Goal: Task Accomplishment & Management: Use online tool/utility

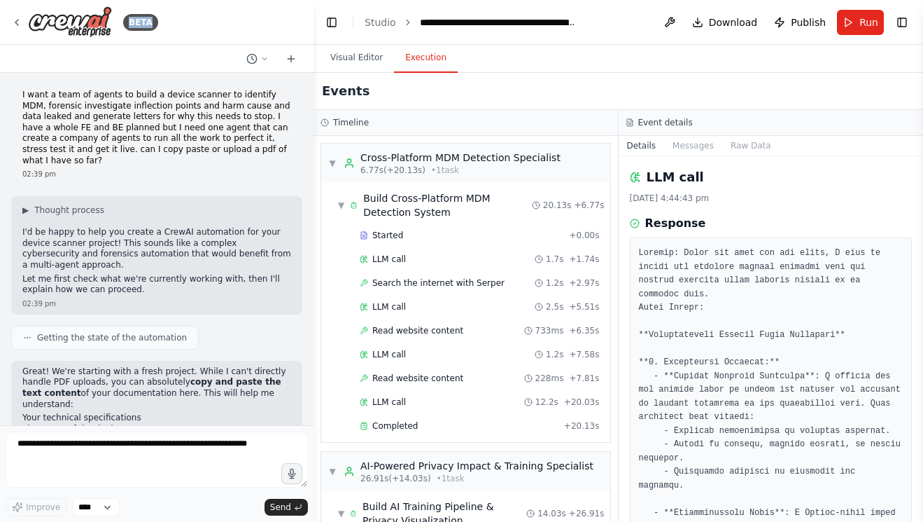
scroll to position [4850, 0]
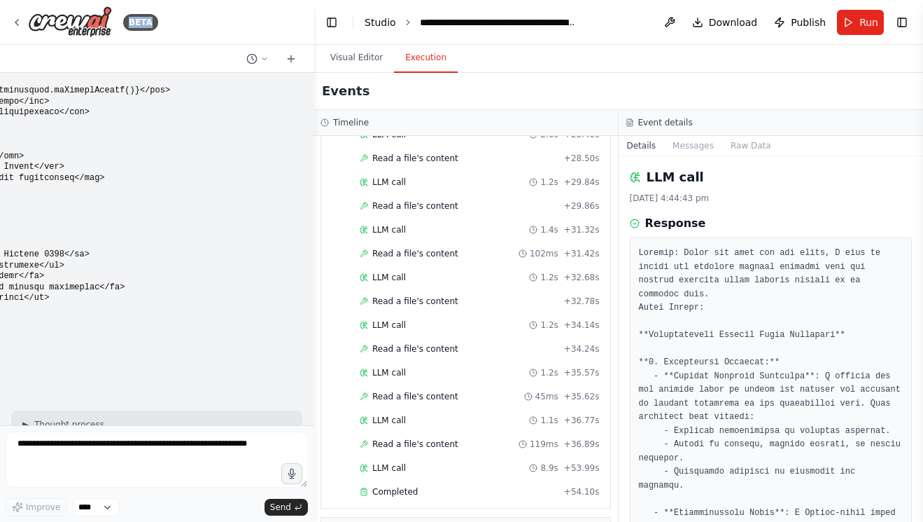
click at [393, 22] on link "Studio" at bounding box center [381, 22] width 32 height 11
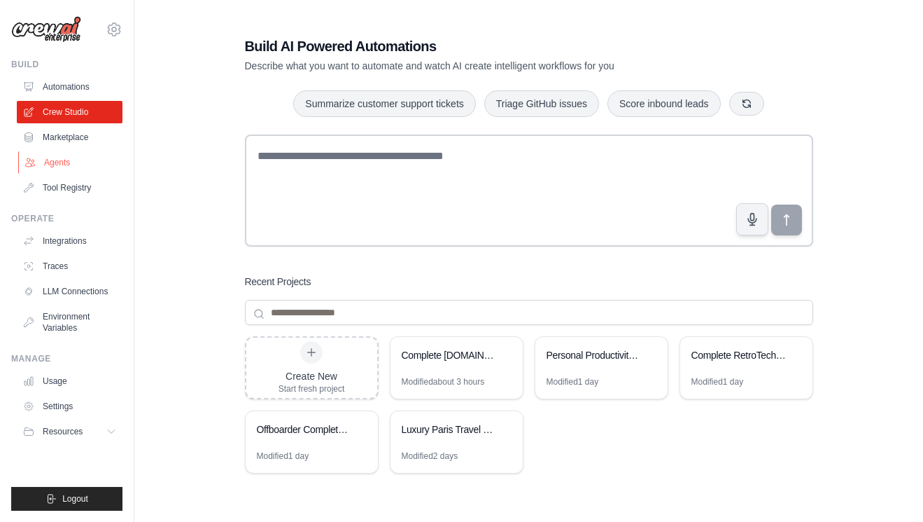
click at [66, 162] on link "Agents" at bounding box center [71, 162] width 106 height 22
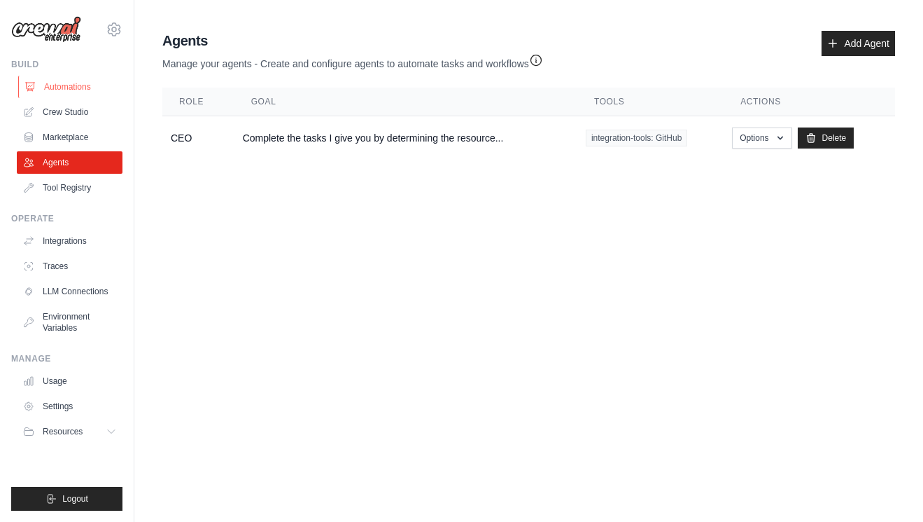
click at [85, 84] on link "Automations" at bounding box center [71, 87] width 106 height 22
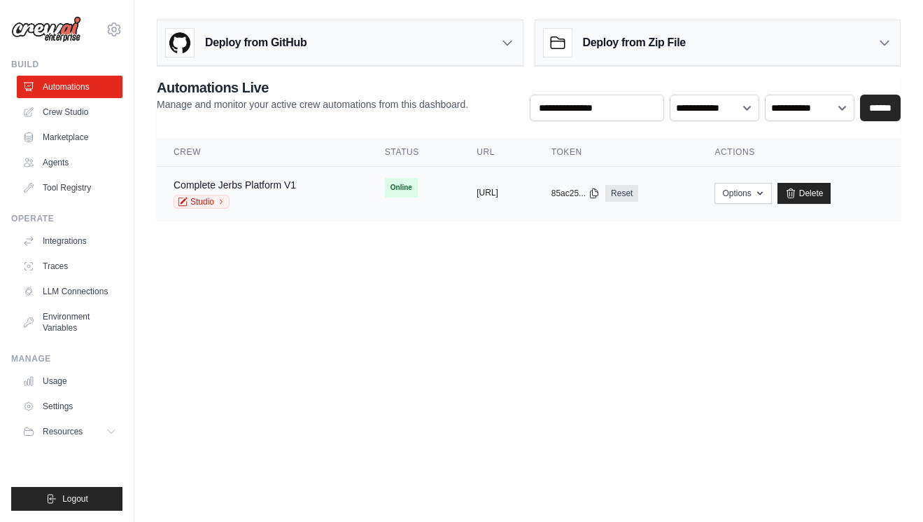
click at [477, 196] on button "https://complete-jerbs-platform-v1-" at bounding box center [488, 192] width 22 height 11
click at [263, 192] on div "Complete Jerbs Platform V1 Studio" at bounding box center [235, 193] width 123 height 31
click at [217, 200] on icon at bounding box center [221, 201] width 8 height 8
click at [772, 192] on button "Options" at bounding box center [743, 192] width 57 height 21
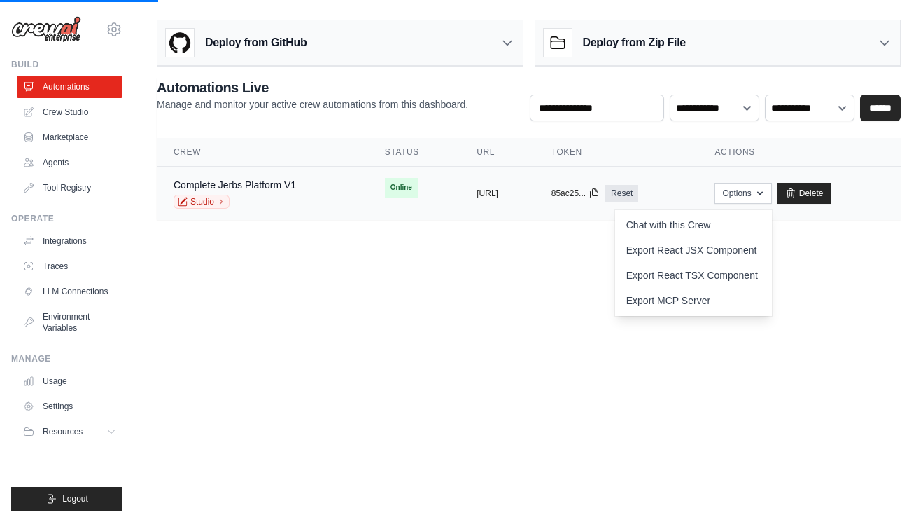
click at [832, 169] on td "Options Chat with this Crew Export React JSX Component Export React TSX Compone…" at bounding box center [799, 194] width 203 height 54
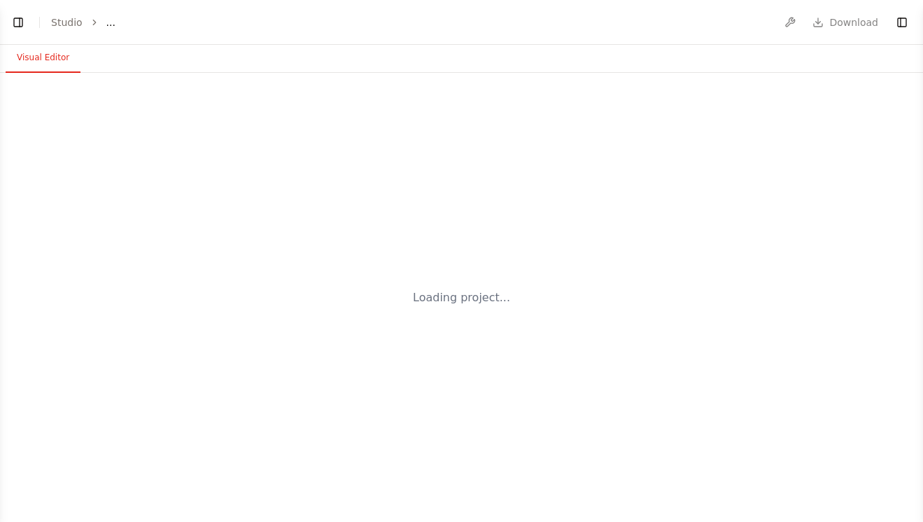
select select "****"
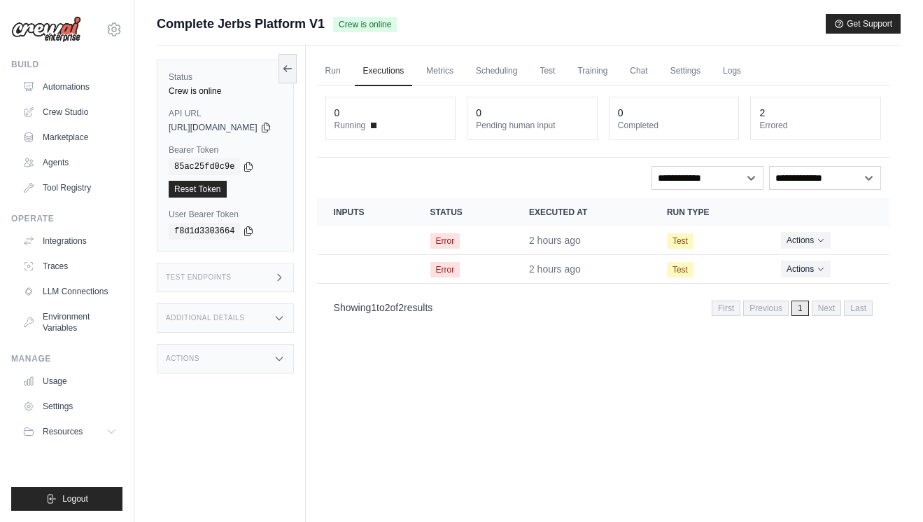
click at [240, 281] on div "Test Endpoints" at bounding box center [225, 277] width 137 height 29
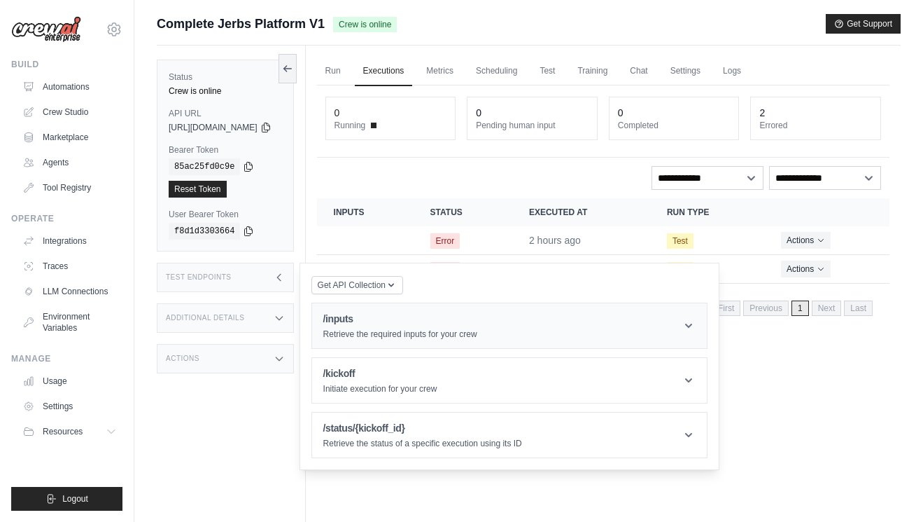
click at [370, 319] on h1 "/inputs" at bounding box center [400, 319] width 154 height 14
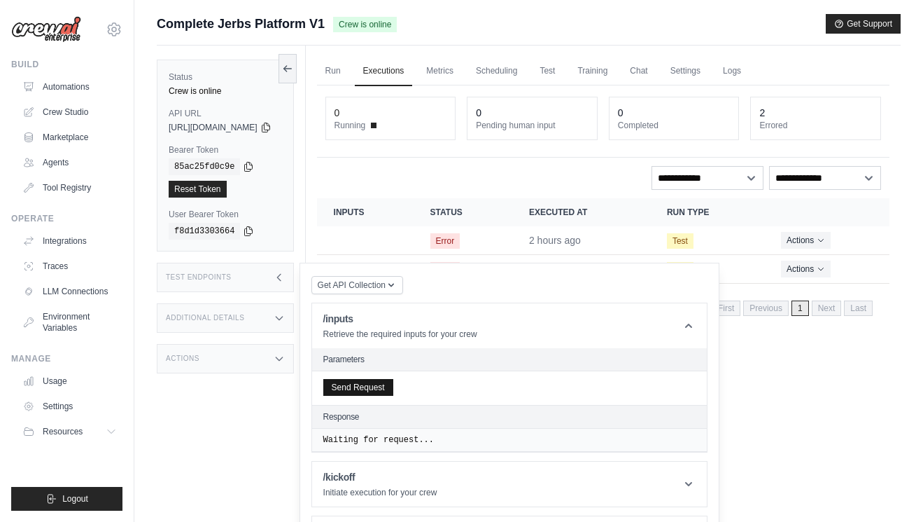
click at [392, 386] on button "Send Request" at bounding box center [358, 387] width 70 height 17
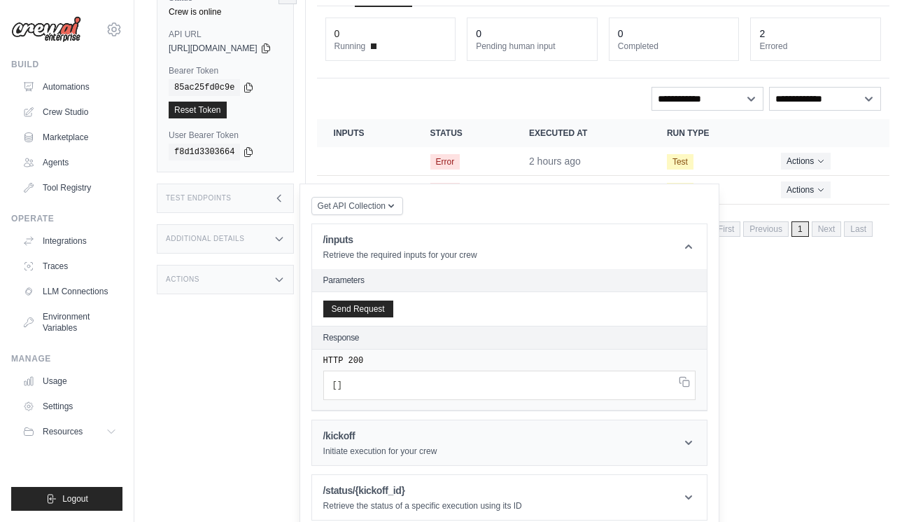
scroll to position [80, 0]
click at [399, 437] on h1 "/kickoff" at bounding box center [380, 435] width 114 height 14
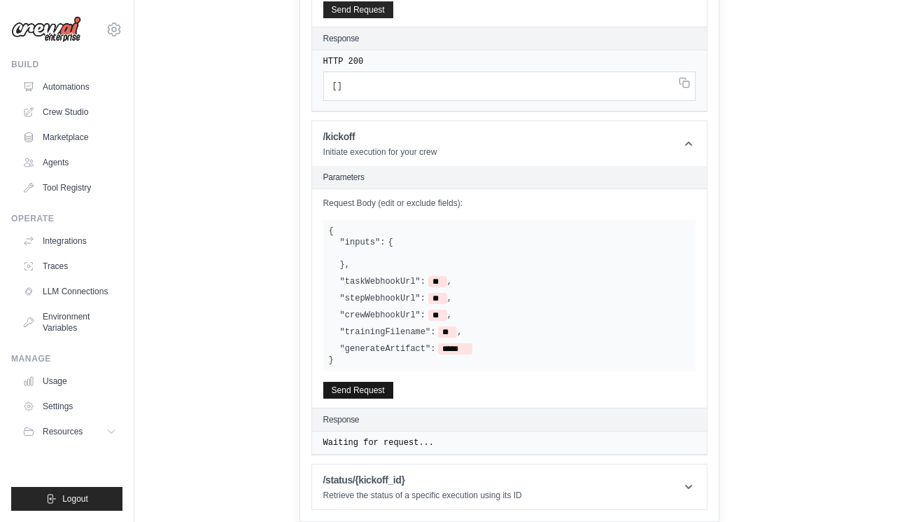
scroll to position [379, 0]
click at [393, 388] on button "Send Request" at bounding box center [358, 390] width 70 height 17
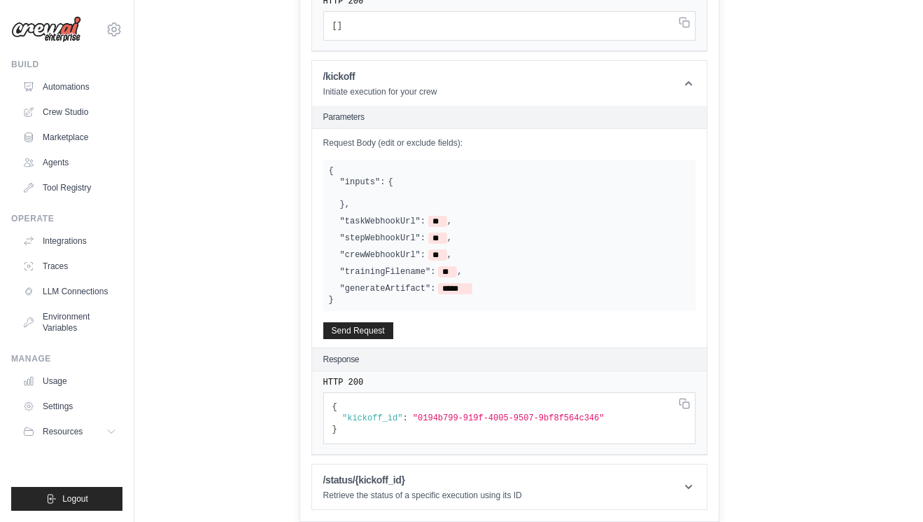
scroll to position [439, 0]
click at [400, 481] on h1 "/status/{kickoff_id}" at bounding box center [422, 480] width 199 height 14
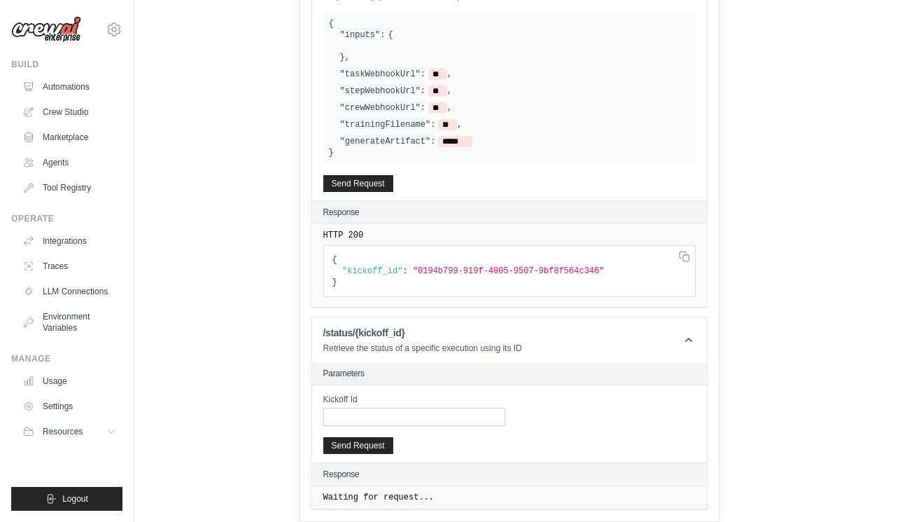
scroll to position [586, 0]
click at [393, 445] on button "Send Request" at bounding box center [358, 444] width 70 height 17
click at [393, 444] on button "Send Request" at bounding box center [358, 444] width 70 height 17
type input "**********"
click at [393, 440] on button "Send Request" at bounding box center [358, 444] width 70 height 17
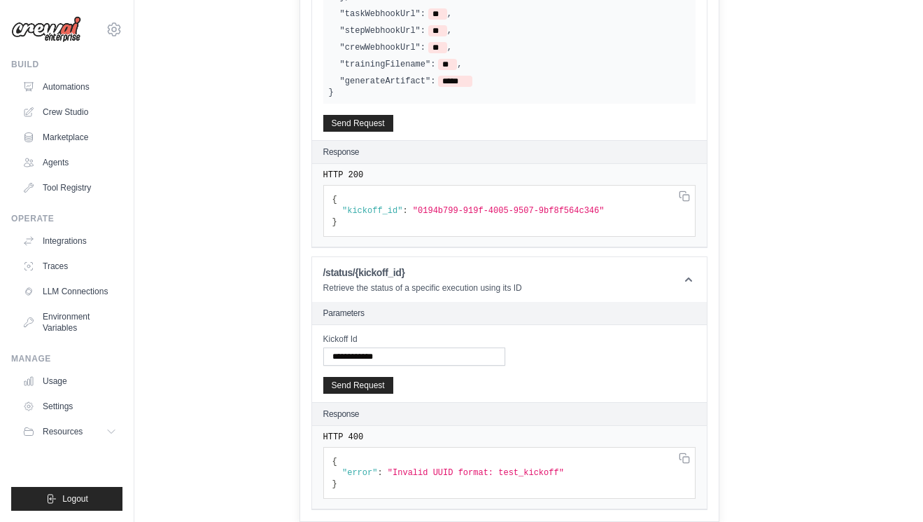
scroll to position [647, 0]
click at [720, 367] on div "Get API Collection Postman API Collection /inputs Retrieve the required inputs …" at bounding box center [510, 69] width 420 height 905
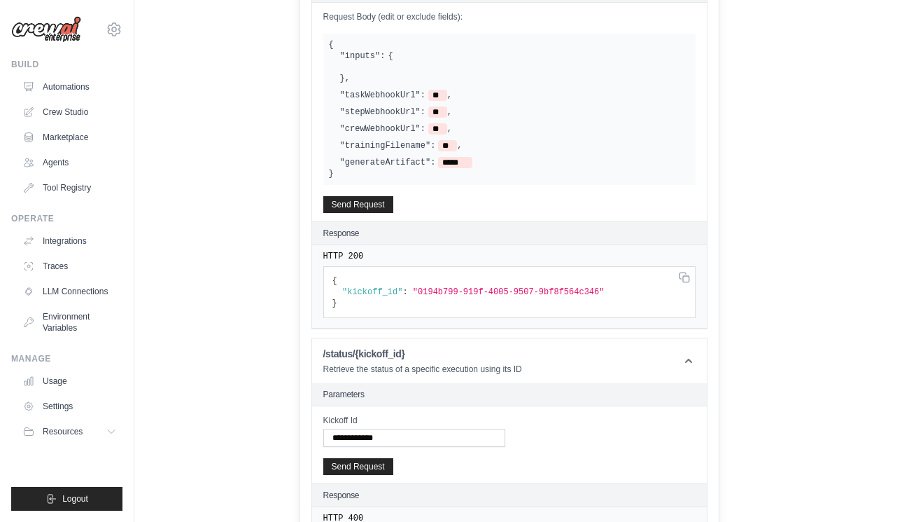
scroll to position [193, 0]
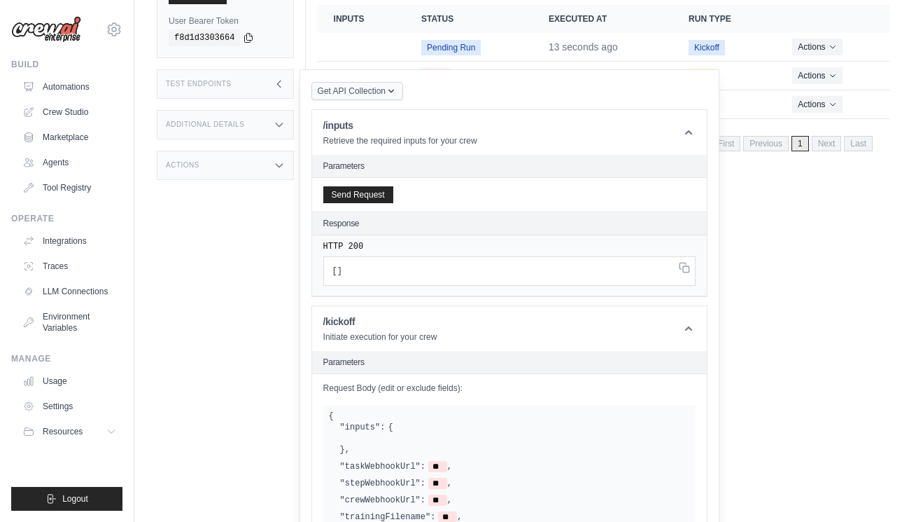
click at [397, 97] on icon "button" at bounding box center [391, 90] width 11 height 11
click at [413, 126] on div "Postman API Collection" at bounding box center [390, 129] width 134 height 22
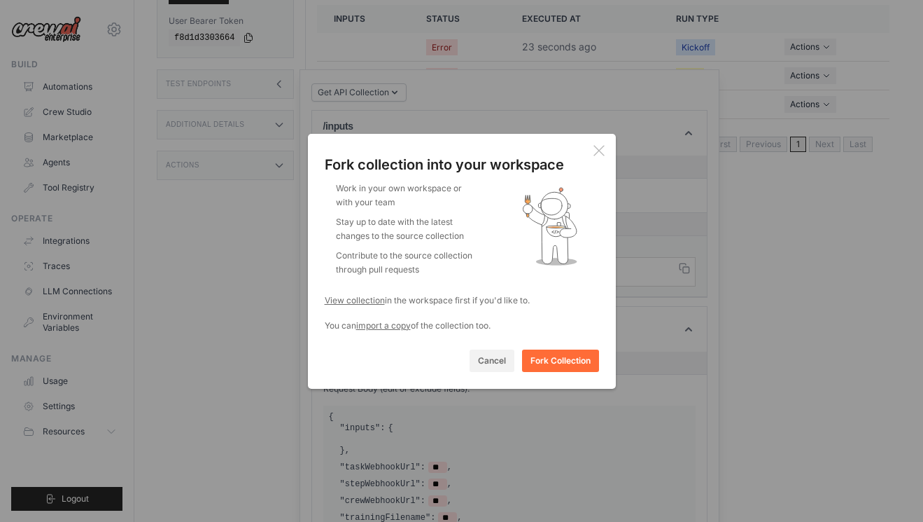
click at [608, 146] on div "Fork collection into your workspace Work in your own workspace or with your tea…" at bounding box center [462, 261] width 308 height 255
click at [606, 148] on div "Fork collection into your workspace Work in your own workspace or with your tea…" at bounding box center [462, 261] width 308 height 255
click at [600, 148] on icon at bounding box center [599, 150] width 11 height 11
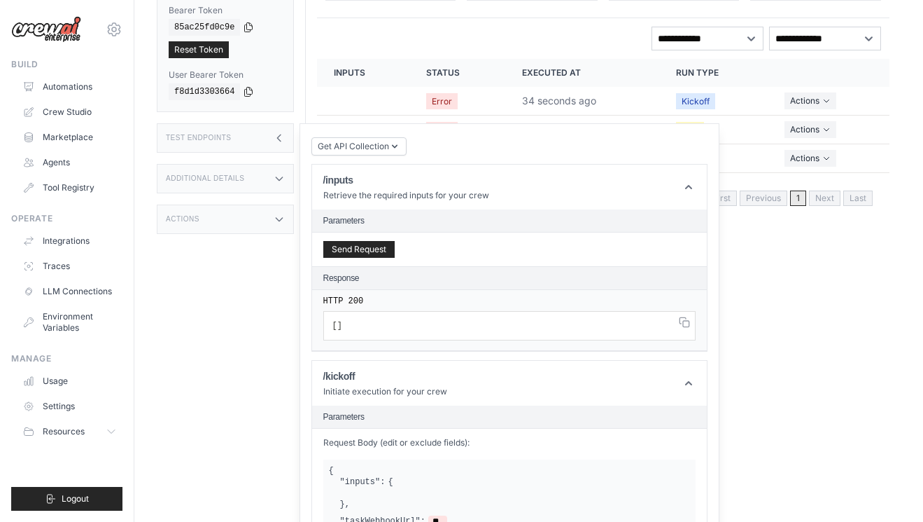
scroll to position [149, 0]
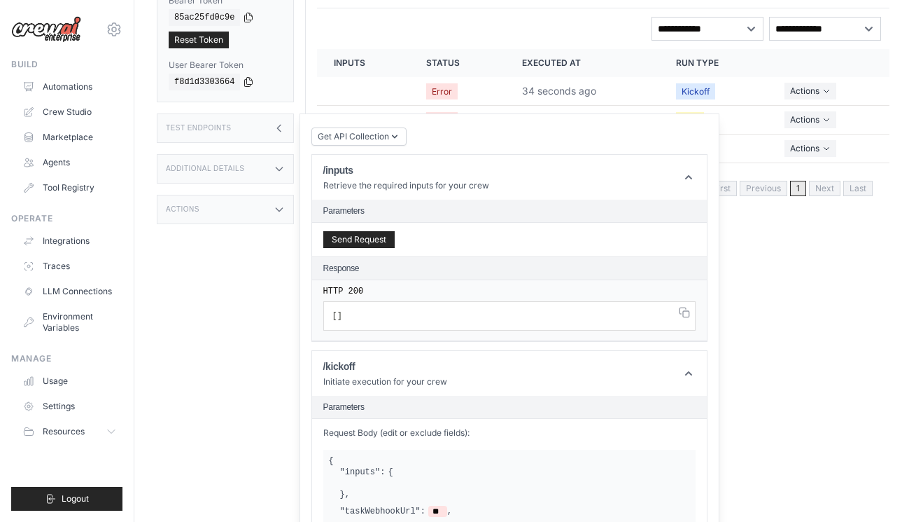
click at [260, 127] on div "Test Endpoints" at bounding box center [225, 127] width 137 height 29
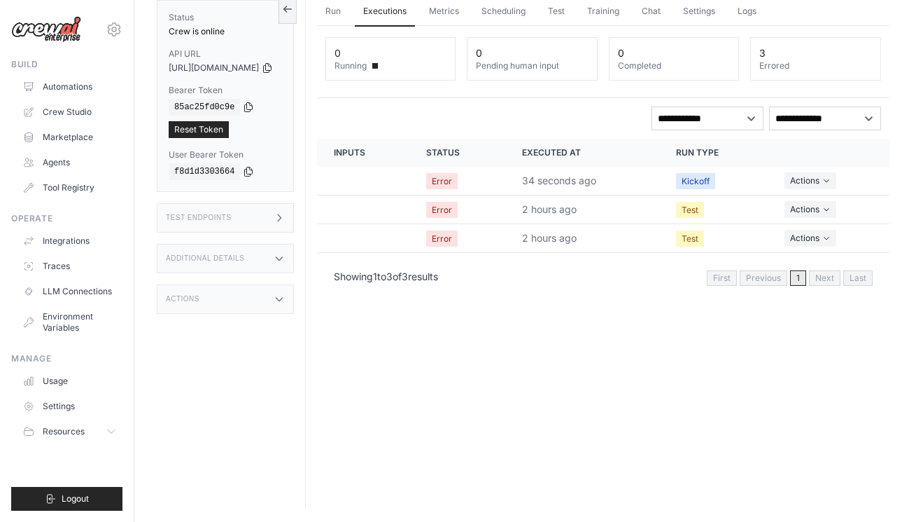
scroll to position [60, 0]
click at [244, 258] on h3 "Additional Details" at bounding box center [205, 258] width 78 height 8
click at [235, 398] on div "Actions" at bounding box center [225, 412] width 137 height 29
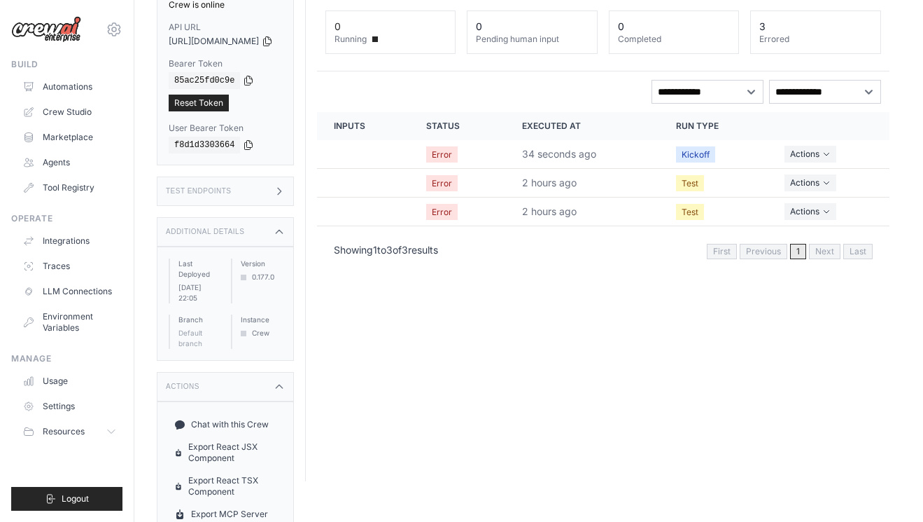
scroll to position [88, 0]
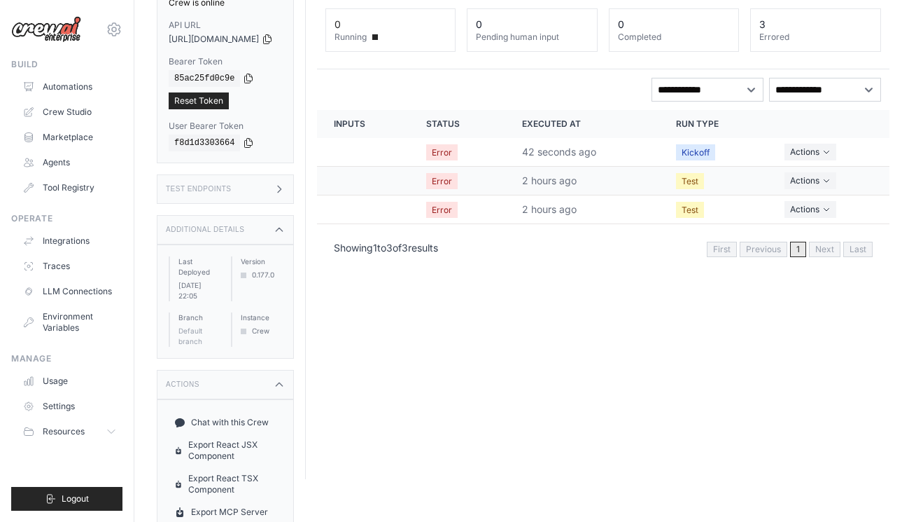
click at [837, 169] on td "Actions View Details Delete" at bounding box center [829, 181] width 122 height 29
click at [832, 172] on td "Actions View Details Delete" at bounding box center [829, 181] width 122 height 29
click at [830, 176] on icon "Actions for execution" at bounding box center [827, 180] width 8 height 8
click at [823, 204] on link "View Details" at bounding box center [828, 206] width 90 height 22
click at [771, 214] on td "Actions View Details Delete" at bounding box center [826, 209] width 127 height 29
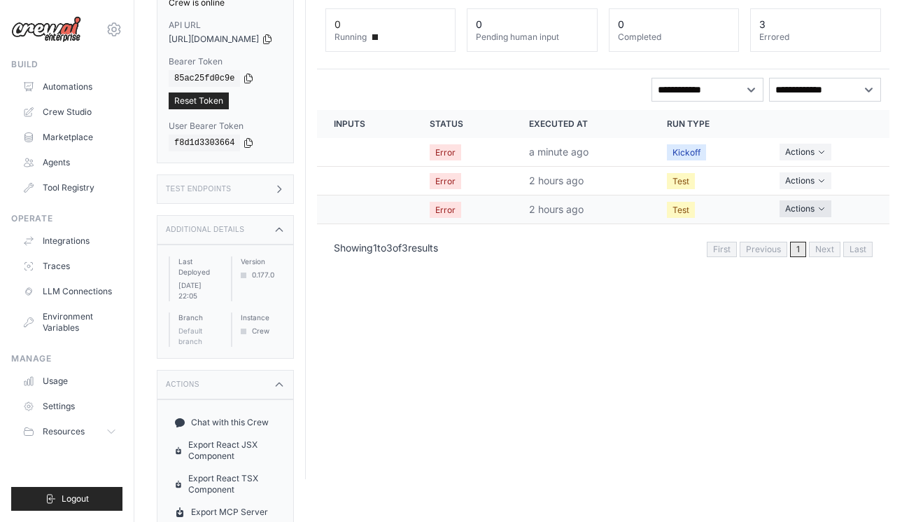
click at [806, 215] on button "Actions" at bounding box center [806, 208] width 52 height 17
click at [808, 208] on button "Actions" at bounding box center [806, 208] width 52 height 17
click at [807, 232] on link "View Details" at bounding box center [828, 234] width 90 height 22
click at [817, 156] on button "Actions" at bounding box center [806, 151] width 52 height 17
click at [814, 178] on link "View Details" at bounding box center [828, 177] width 90 height 22
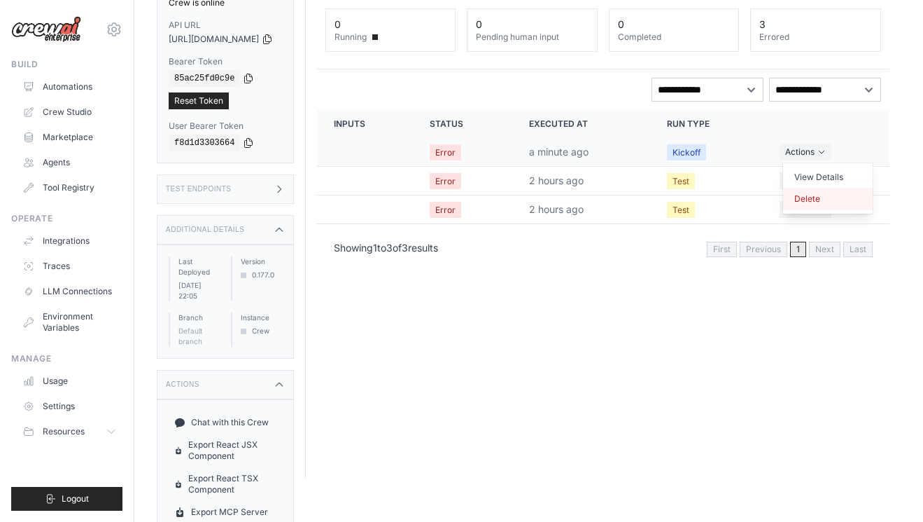
click at [814, 202] on button "Delete" at bounding box center [828, 199] width 90 height 22
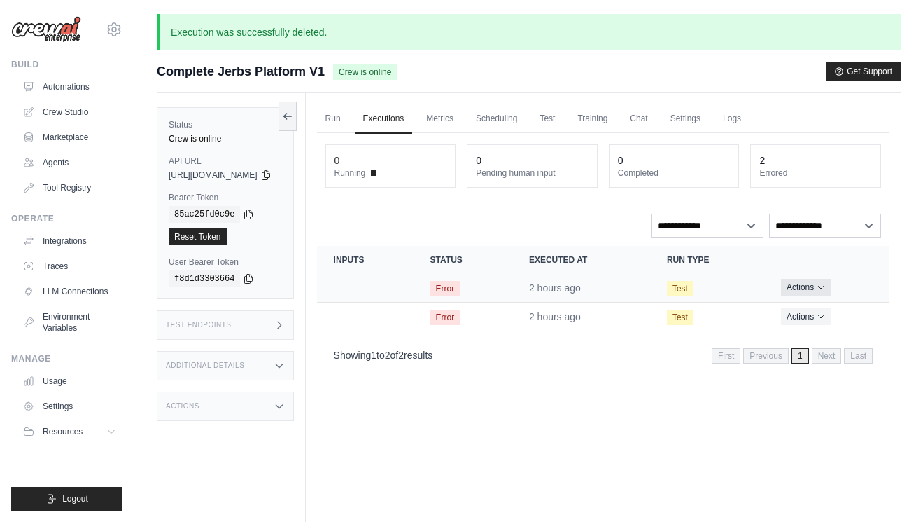
click at [823, 288] on icon "Actions for execution" at bounding box center [821, 287] width 8 height 8
click at [804, 337] on button "Delete" at bounding box center [828, 334] width 90 height 22
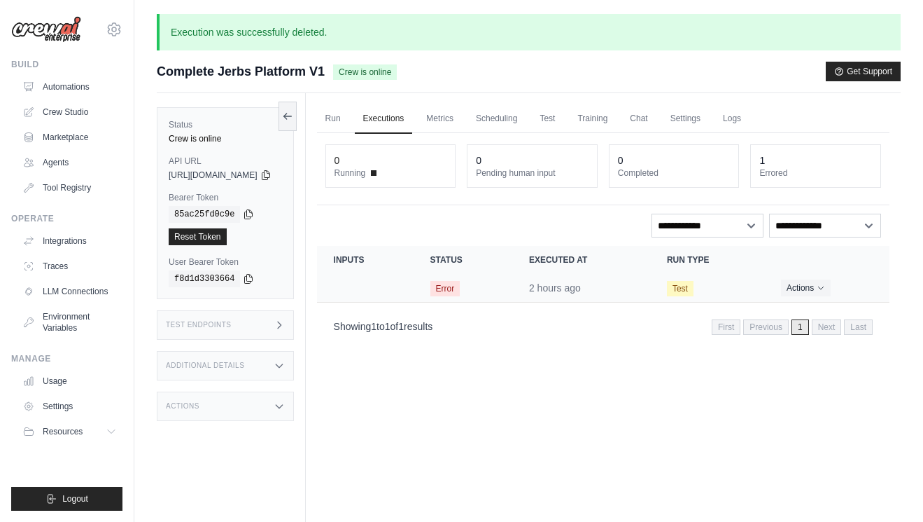
click at [829, 298] on td "Actions View Details Delete" at bounding box center [827, 288] width 125 height 29
click at [829, 294] on button "Actions" at bounding box center [806, 287] width 50 height 17
click at [804, 336] on button "Delete" at bounding box center [828, 334] width 90 height 22
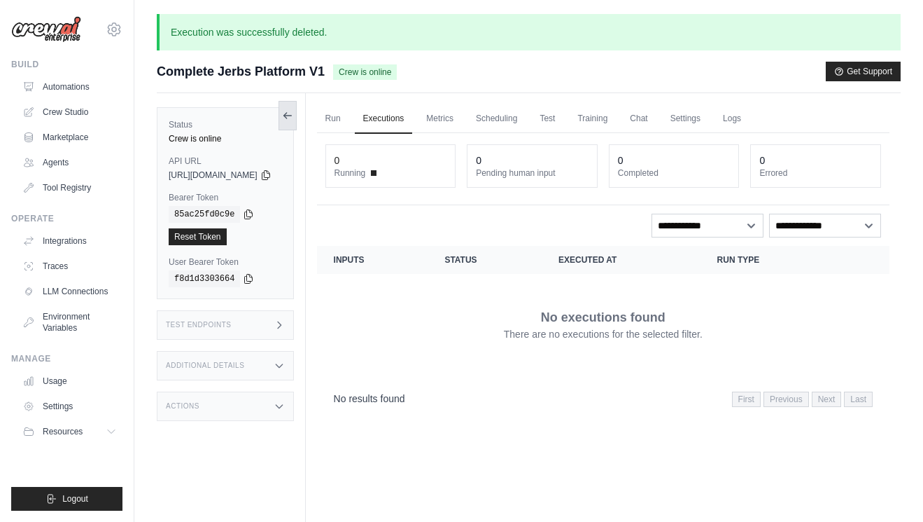
click at [293, 114] on icon at bounding box center [287, 115] width 11 height 11
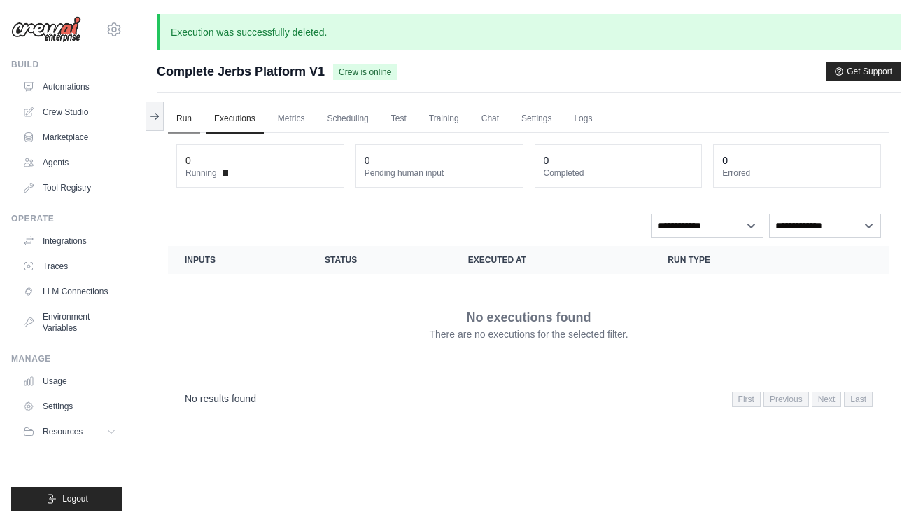
click at [187, 120] on link "Run" at bounding box center [184, 118] width 32 height 29
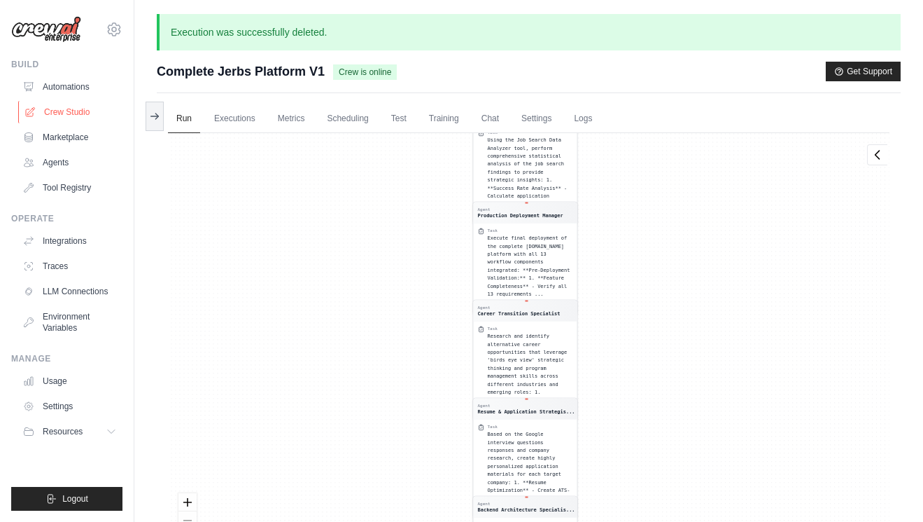
click at [80, 106] on link "Crew Studio" at bounding box center [71, 112] width 106 height 22
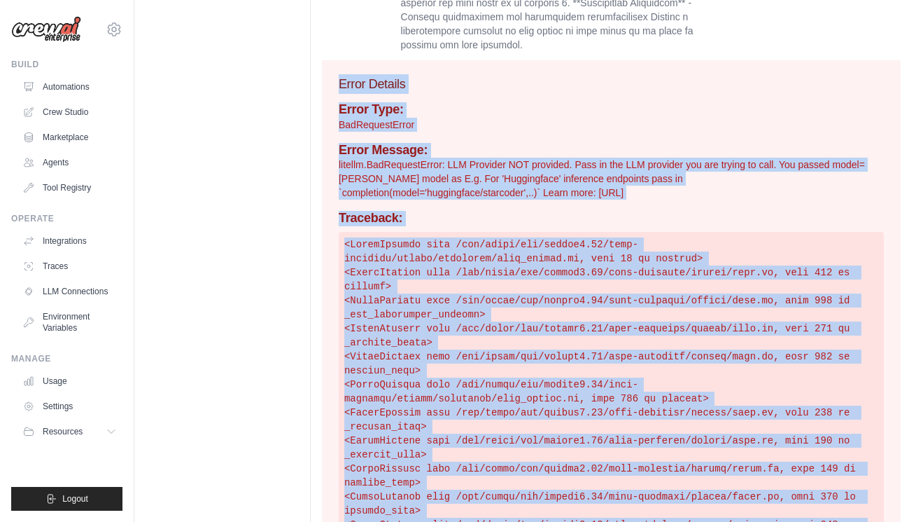
scroll to position [429, 0]
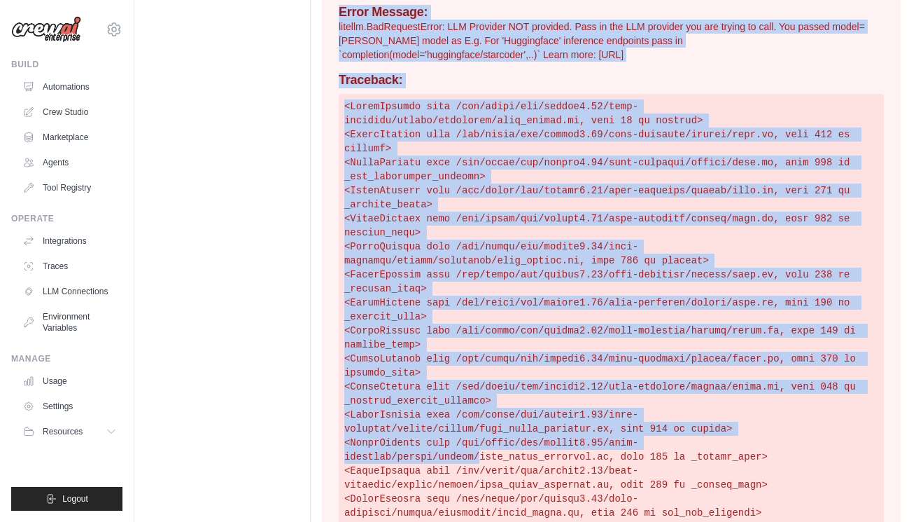
drag, startPoint x: 341, startPoint y: 361, endPoint x: 487, endPoint y: 460, distance: 175.9
click at [487, 460] on div "Error Details Error Type: BadRequestError Error Message: litellm.BadRequestErro…" at bounding box center [611, 370] width 579 height 897
click at [487, 460] on pre at bounding box center [611, 449] width 545 height 711
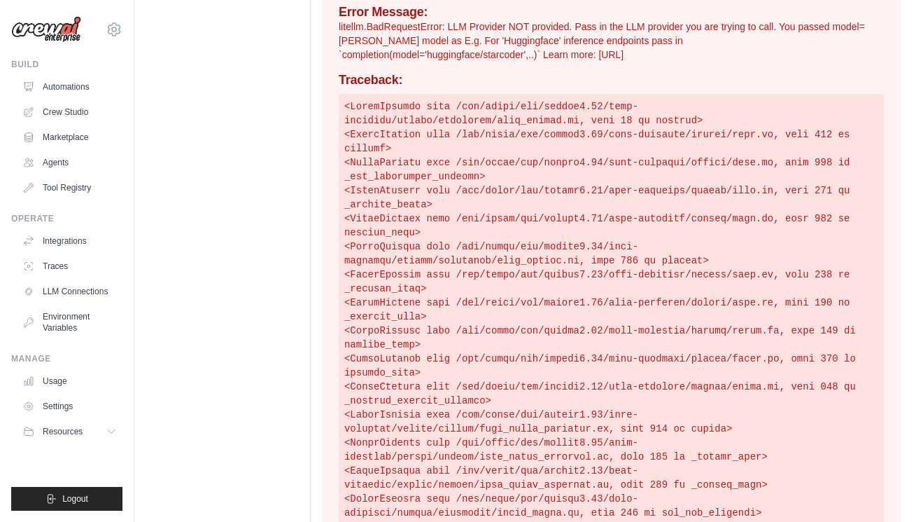
click at [490, 389] on pre at bounding box center [611, 449] width 545 height 711
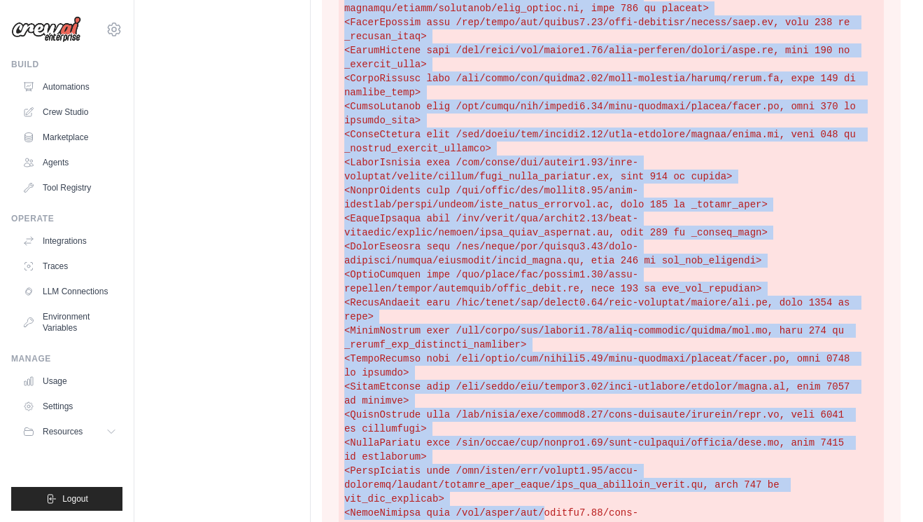
scroll to position [765, 0]
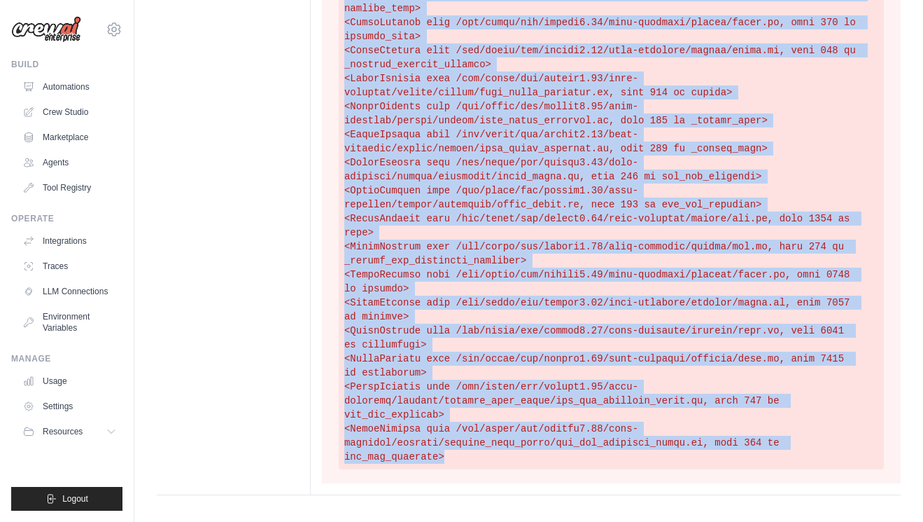
drag, startPoint x: 342, startPoint y: 137, endPoint x: 558, endPoint y: 461, distance: 389.3
click at [558, 461] on div "Error Type: BadRequestError Error Message: litellm.BadRequestError: LLM Provide…" at bounding box center [611, 48] width 545 height 841
click at [578, 375] on pre at bounding box center [611, 113] width 545 height 711
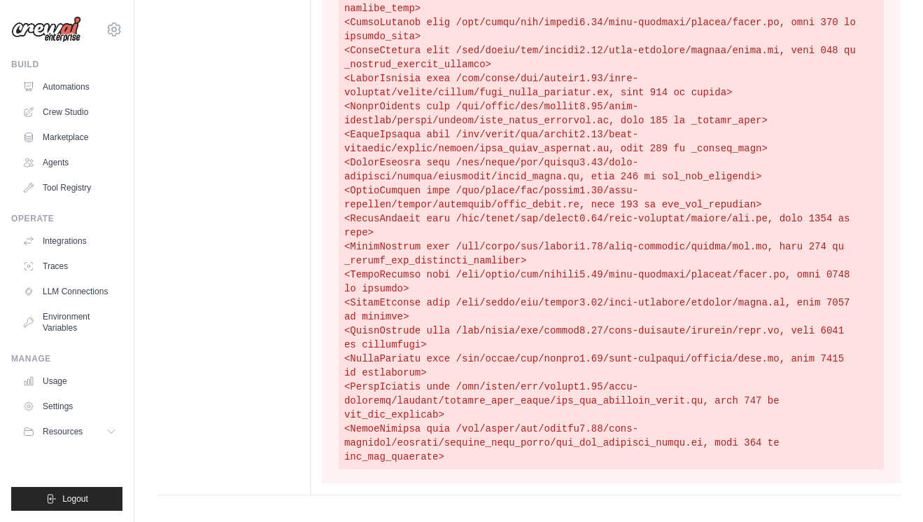
click at [344, 310] on pre at bounding box center [611, 113] width 545 height 711
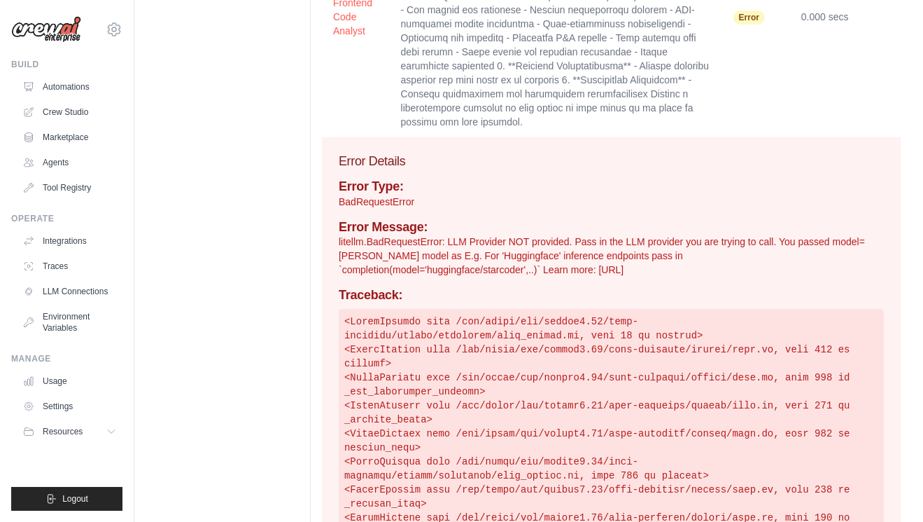
scroll to position [113, 0]
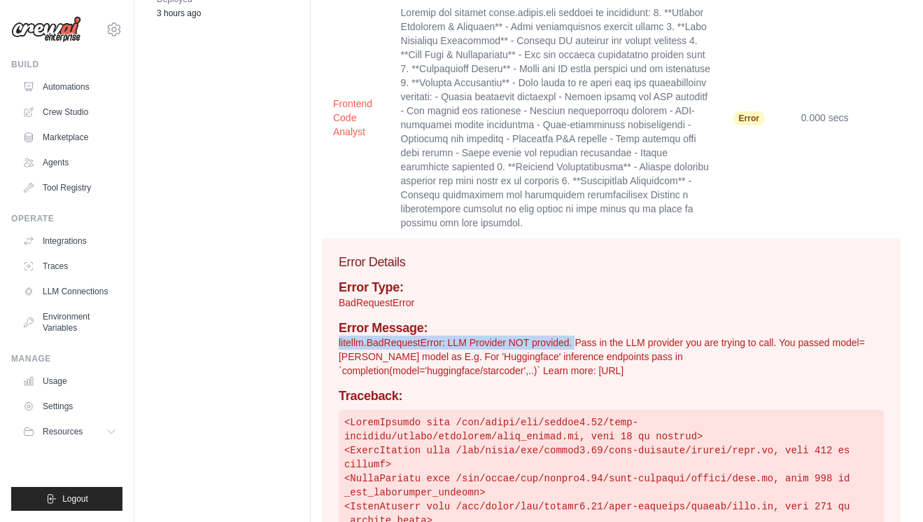
drag, startPoint x: 340, startPoint y: 340, endPoint x: 578, endPoint y: 339, distance: 238.0
click at [578, 339] on p "litellm.BadRequestError: LLM Provider NOT provided. Pass in the LLM provider yo…" at bounding box center [611, 356] width 545 height 42
copy p "litellm.BadRequestError: LLM Provider NOT provided."
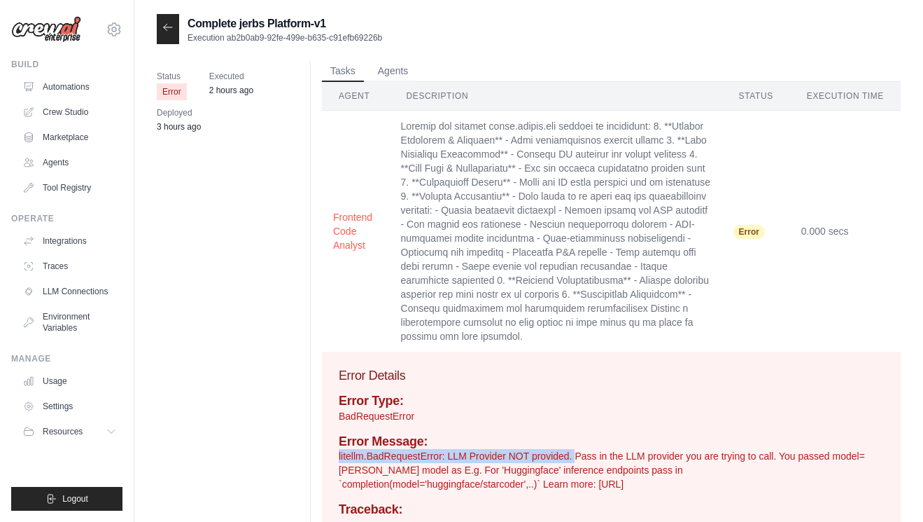
scroll to position [0, 0]
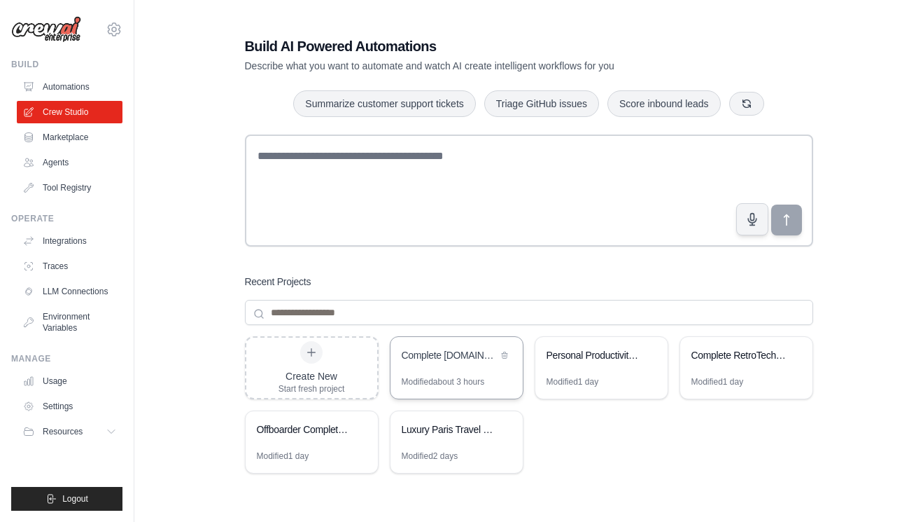
click at [466, 379] on div "Modified about 3 hours" at bounding box center [443, 381] width 83 height 11
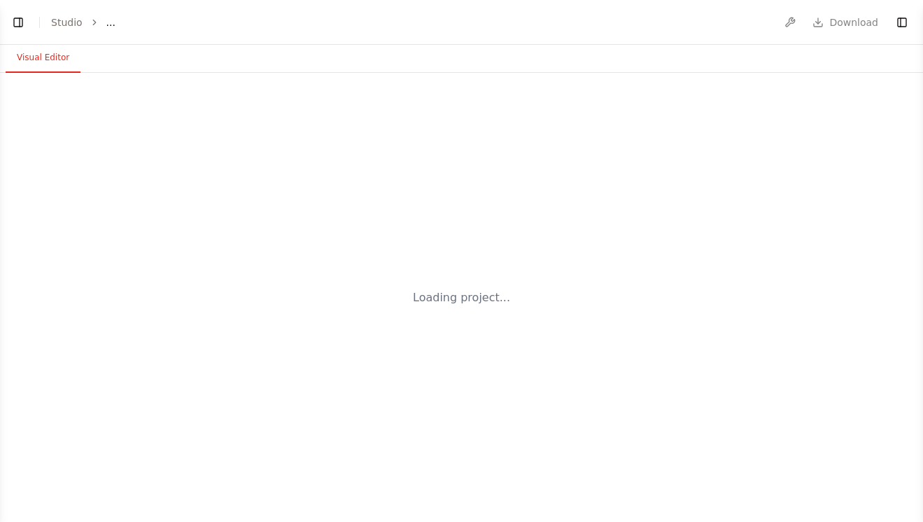
select select "****"
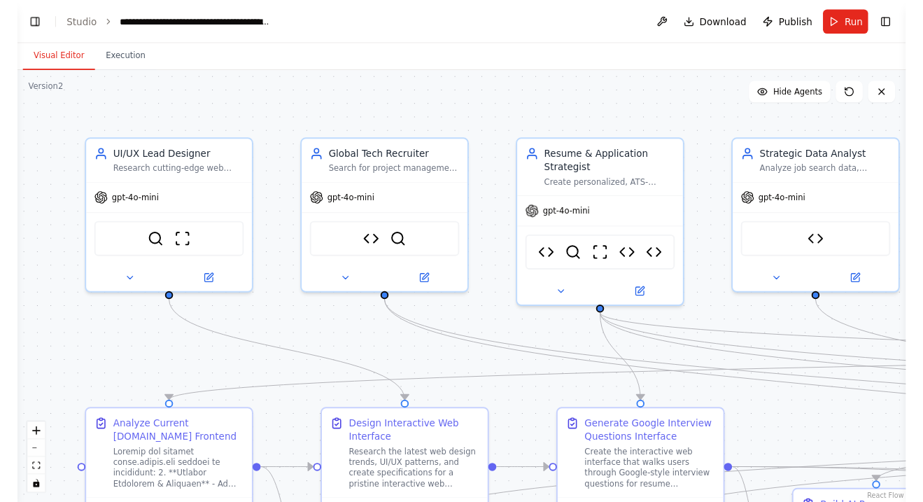
scroll to position [68005, 0]
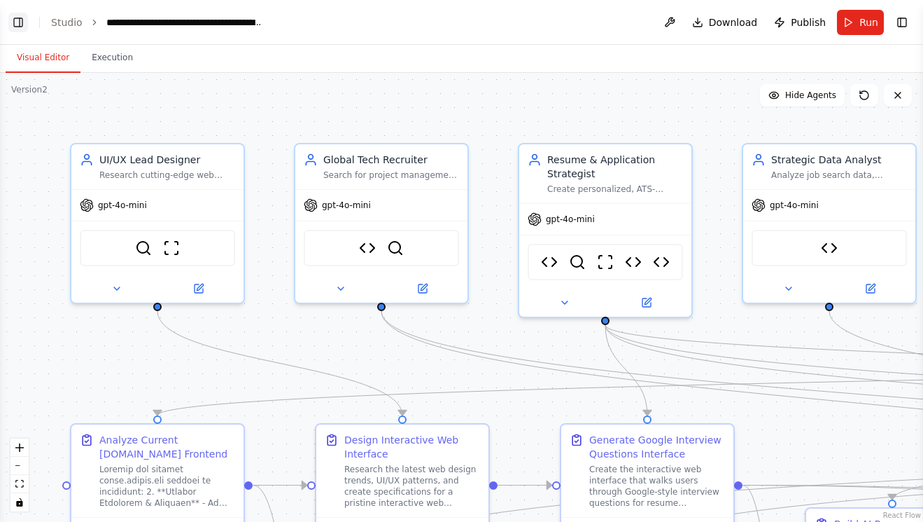
click at [14, 21] on button "Toggle Left Sidebar" at bounding box center [18, 23] width 20 height 20
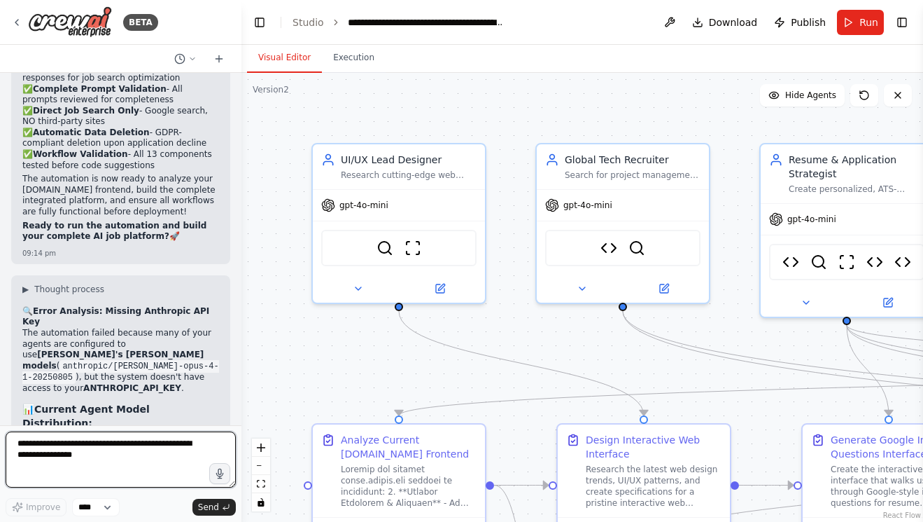
click at [106, 438] on textarea at bounding box center [121, 459] width 230 height 56
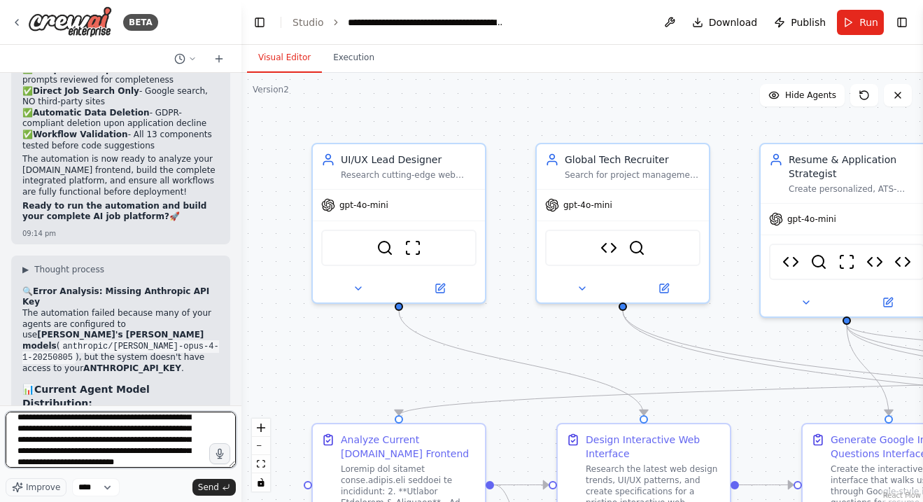
scroll to position [46, 0]
type textarea "**********"
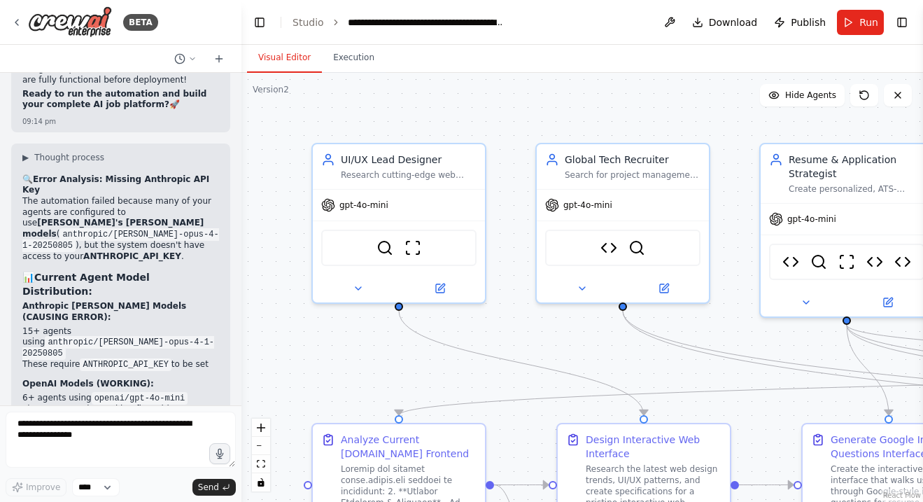
scroll to position [68173, 0]
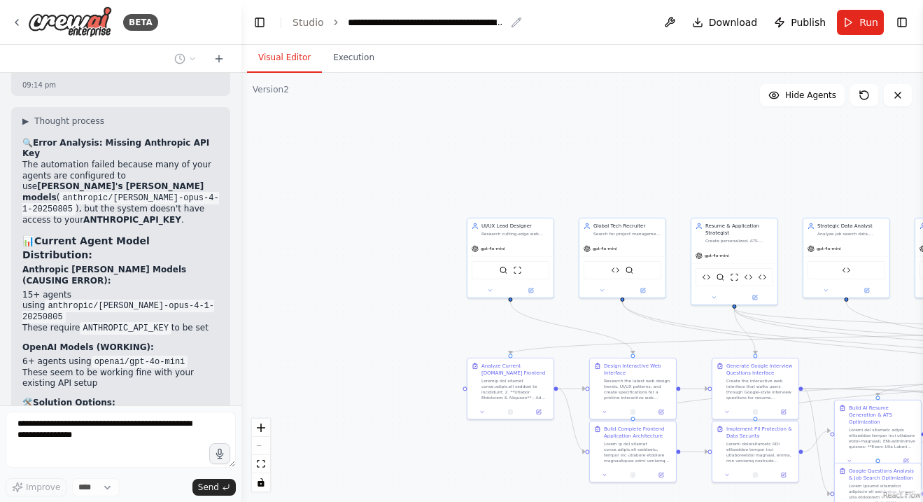
click at [371, 27] on div "**********" at bounding box center [427, 22] width 158 height 14
click at [399, 20] on div "**********" at bounding box center [470, 22] width 245 height 14
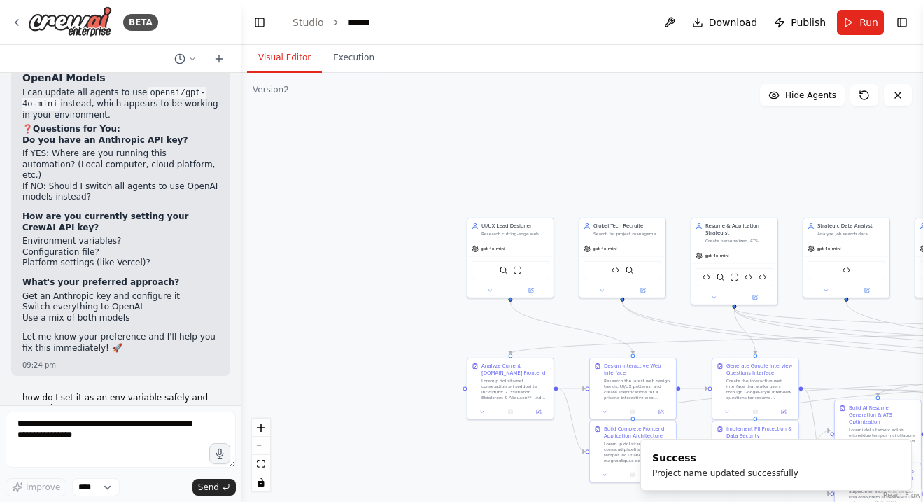
click at [444, 23] on header "Toggle Left Sidebar Studio ****** Download Publish Run Toggle Right Sidebar" at bounding box center [583, 22] width 682 height 45
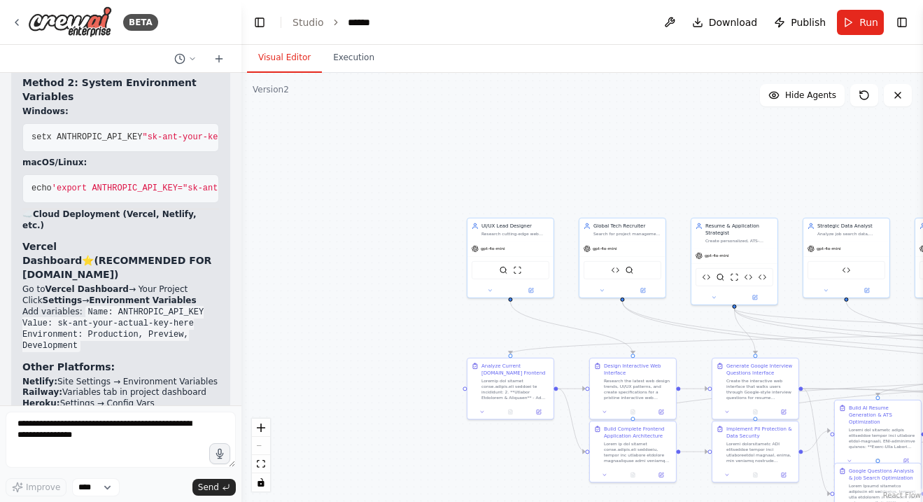
scroll to position [69339, 0]
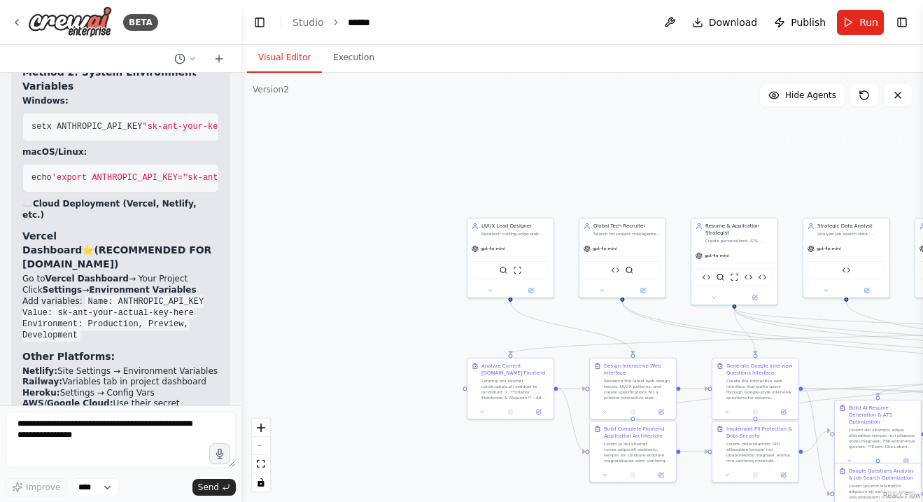
click at [391, 18] on header "Toggle Left Sidebar Studio ****** Download Publish Run Toggle Right Sidebar" at bounding box center [583, 22] width 682 height 45
click at [372, 20] on div "******" at bounding box center [362, 22] width 29 height 14
click at [373, 20] on div "******" at bounding box center [400, 22] width 105 height 14
click at [367, 22] on div "******" at bounding box center [400, 22] width 105 height 14
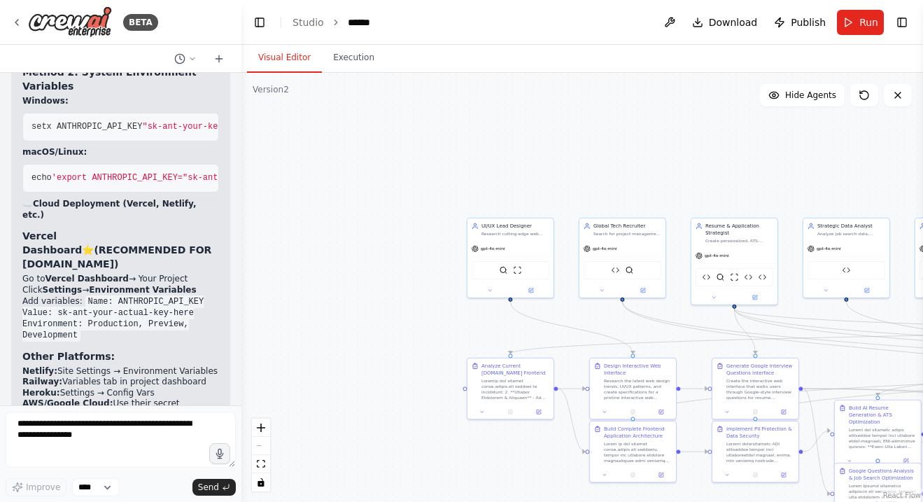
click at [375, 19] on div "******" at bounding box center [400, 22] width 105 height 14
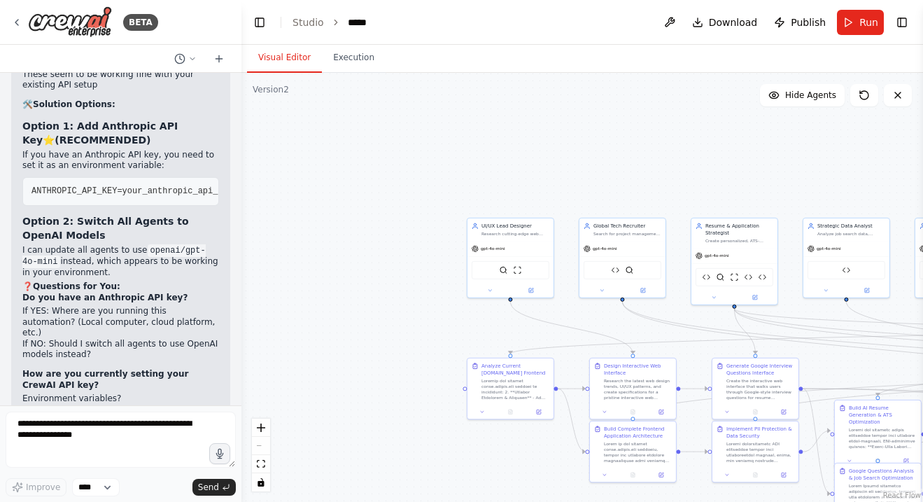
scroll to position [68470, 0]
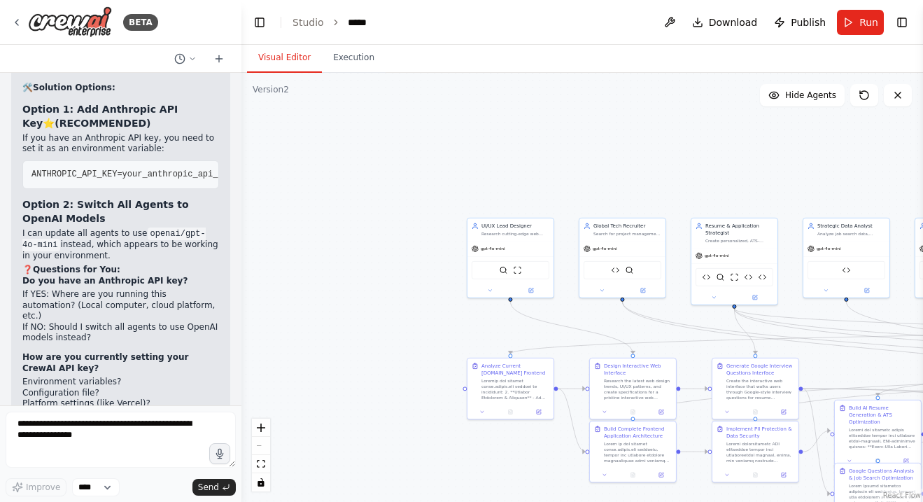
scroll to position [68491, 0]
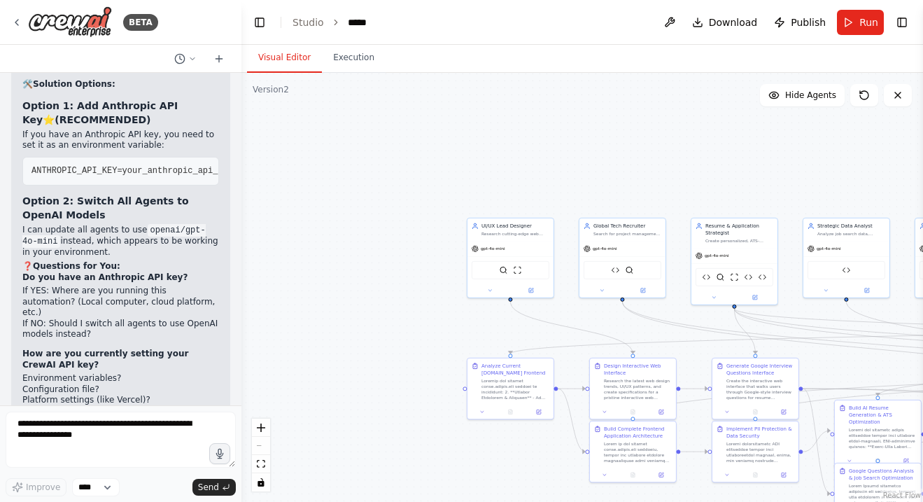
drag, startPoint x: 41, startPoint y: 179, endPoint x: 211, endPoint y: 232, distance: 178.3
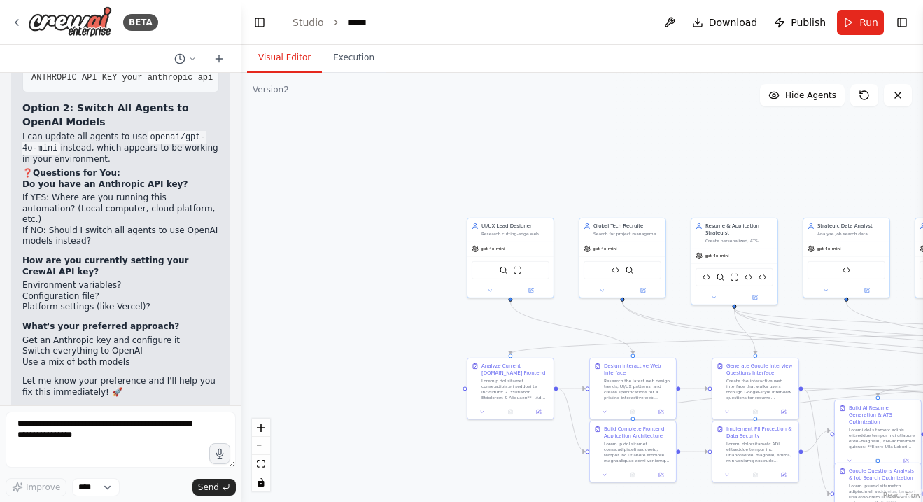
scroll to position [68595, 0]
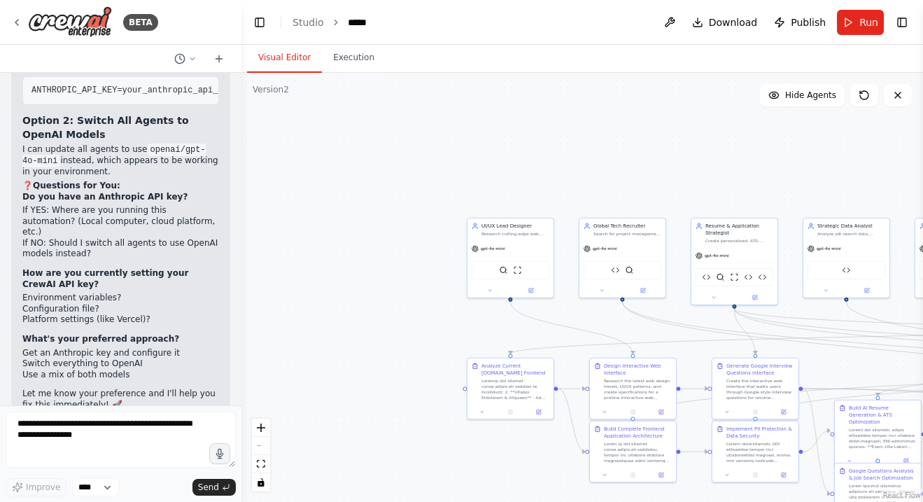
scroll to position [0, 7]
drag, startPoint x: 28, startPoint y: 100, endPoint x: 218, endPoint y: 167, distance: 201.7
copy code "-- Store in [GEOGRAPHIC_DATA] Vault (most secure) SELECT vault.create_secret( '…"
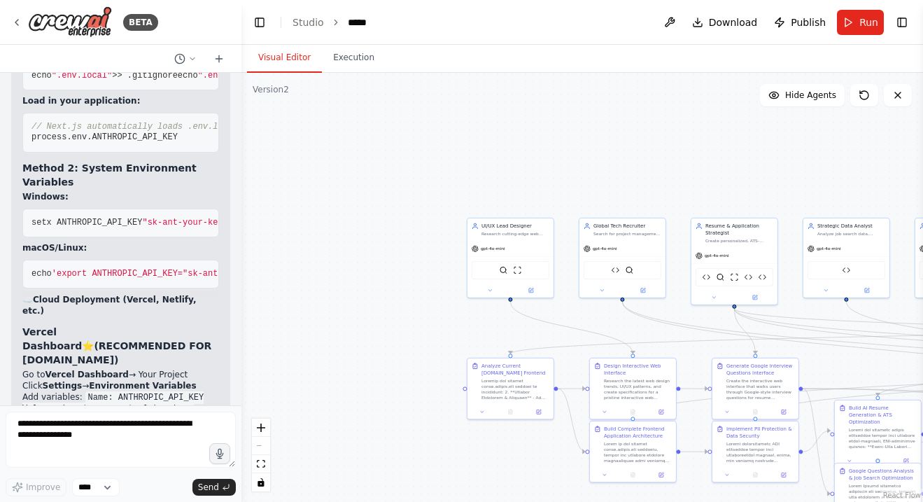
scroll to position [69256, 0]
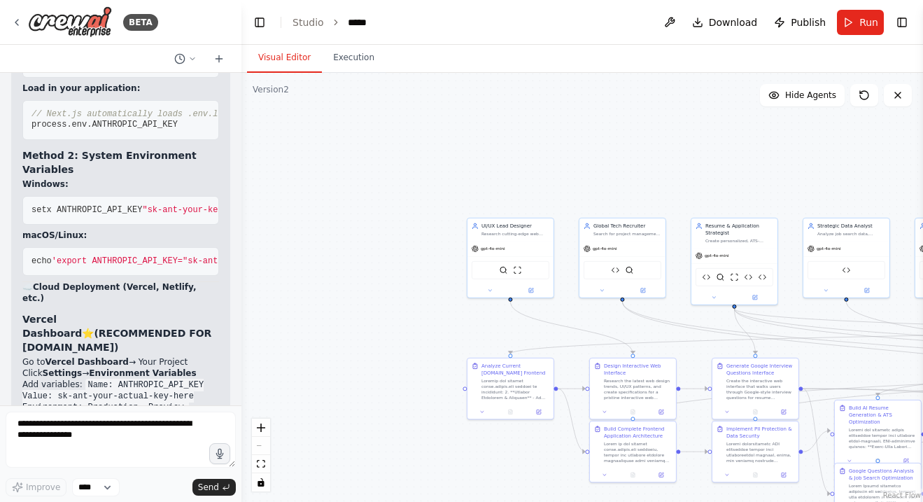
drag, startPoint x: 92, startPoint y: 284, endPoint x: 101, endPoint y: 173, distance: 110.9
drag, startPoint x: 46, startPoint y: 120, endPoint x: 122, endPoint y: 308, distance: 203.2
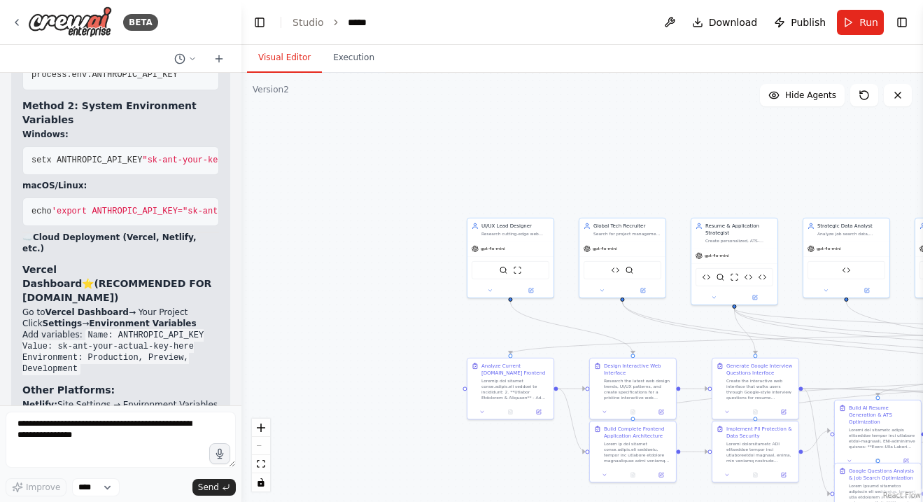
scroll to position [0, 0]
click at [147, 432] on textarea at bounding box center [121, 440] width 230 height 56
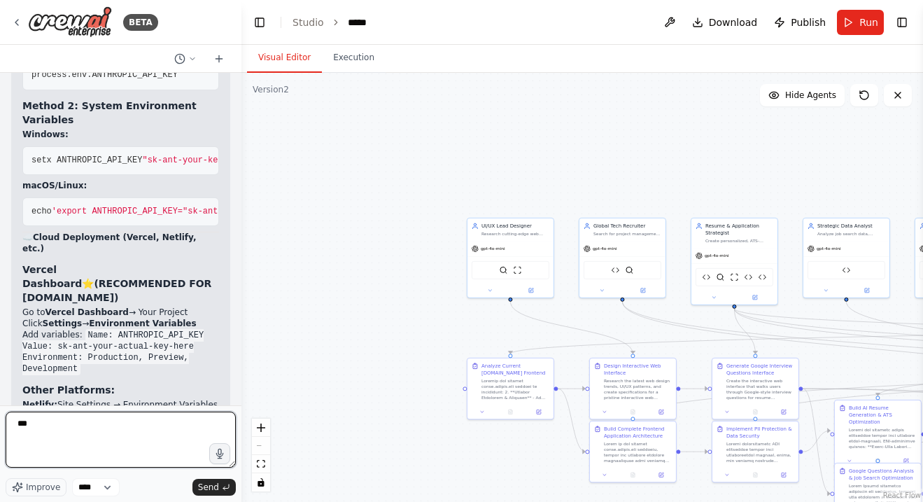
scroll to position [69339, 0]
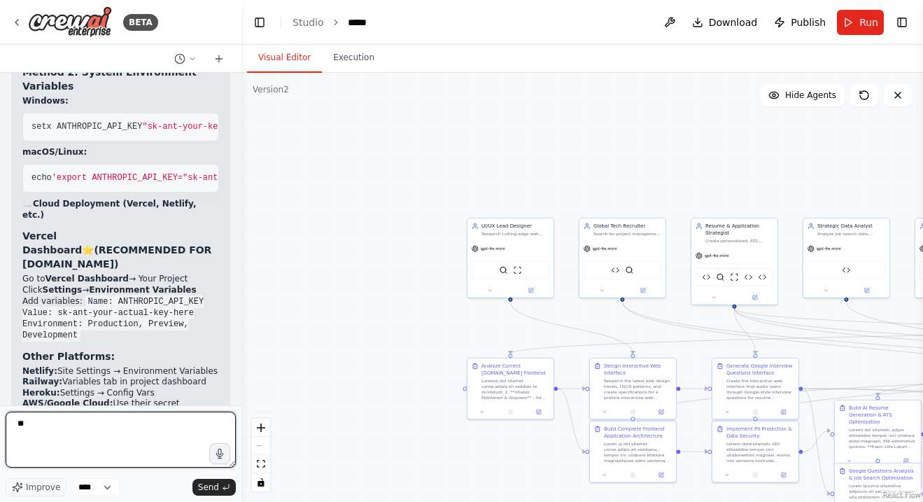
type textarea "*"
paste textarea "**********"
type textarea "**********"
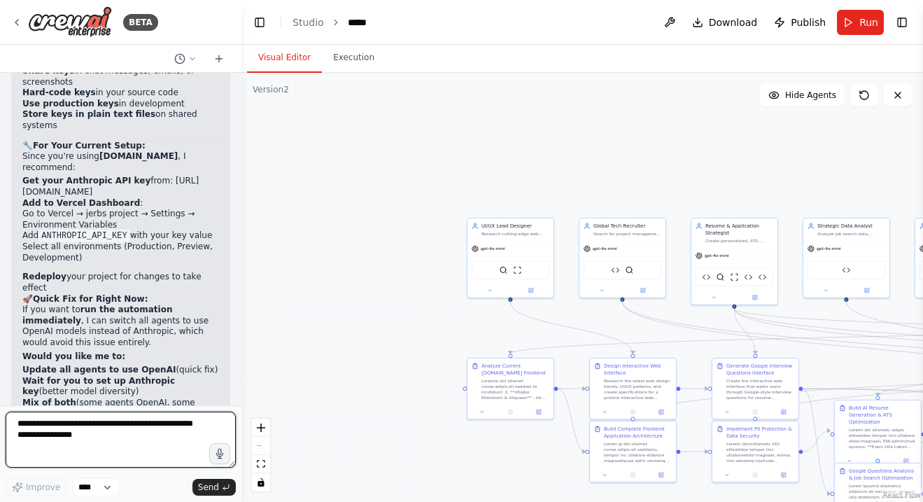
scroll to position [70233, 0]
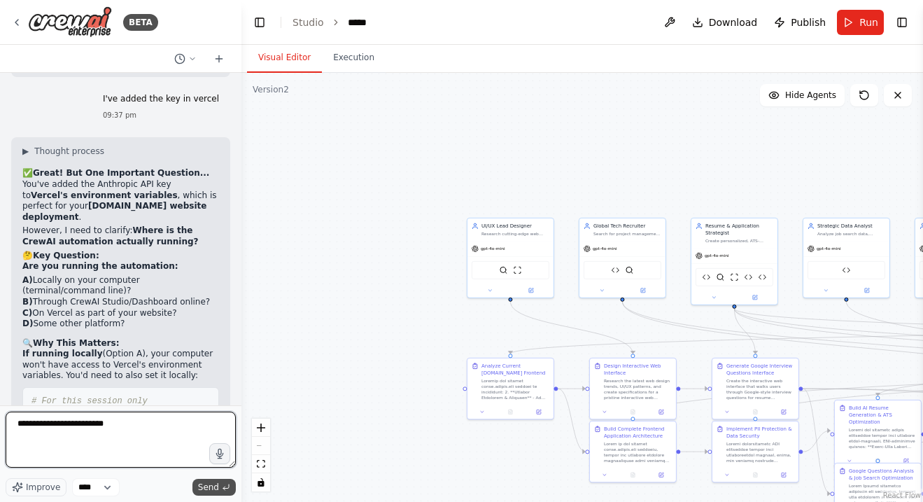
type textarea "**********"
click at [210, 492] on span "Send" at bounding box center [208, 487] width 21 height 11
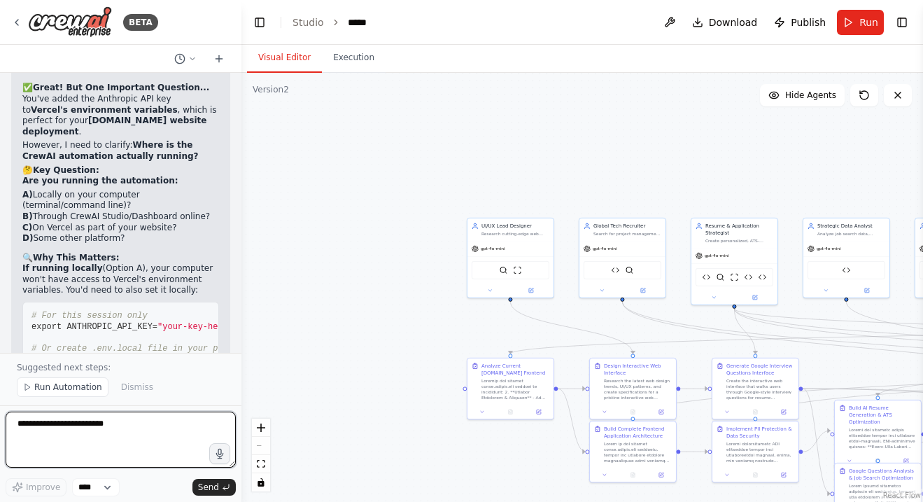
scroll to position [71050, 0]
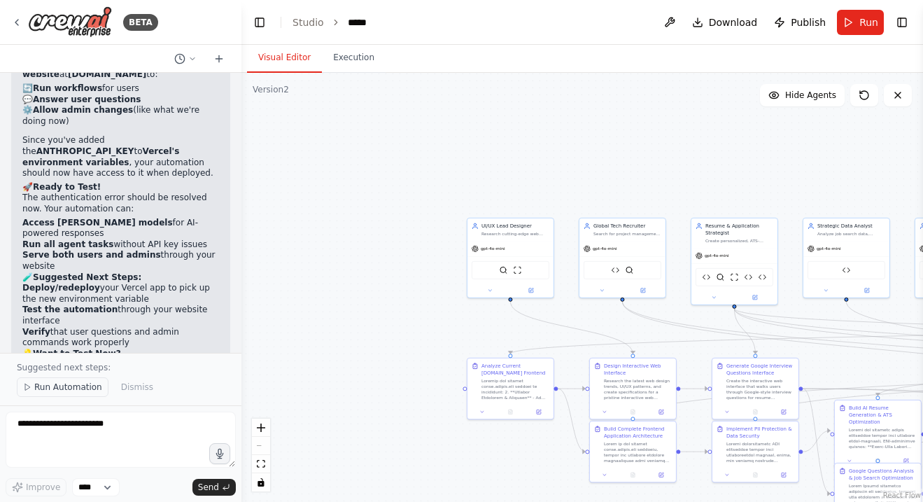
click at [60, 382] on button "Run Automation" at bounding box center [63, 387] width 92 height 20
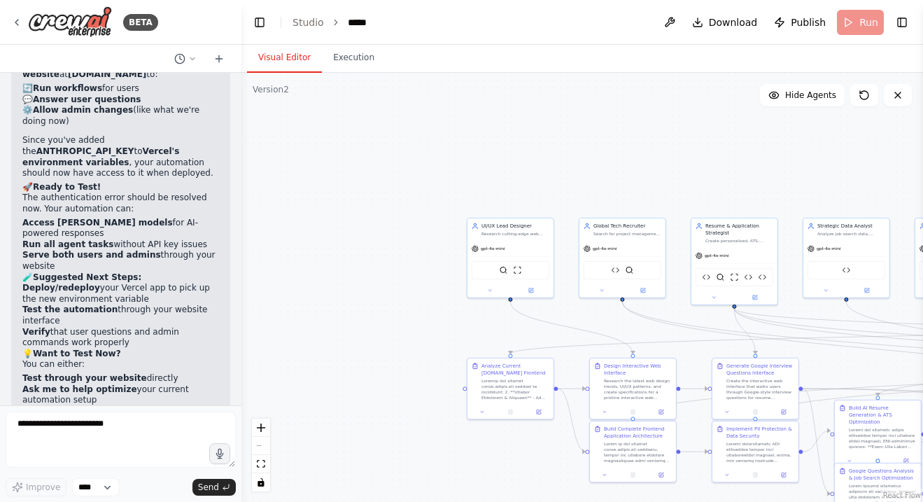
scroll to position [70997, 0]
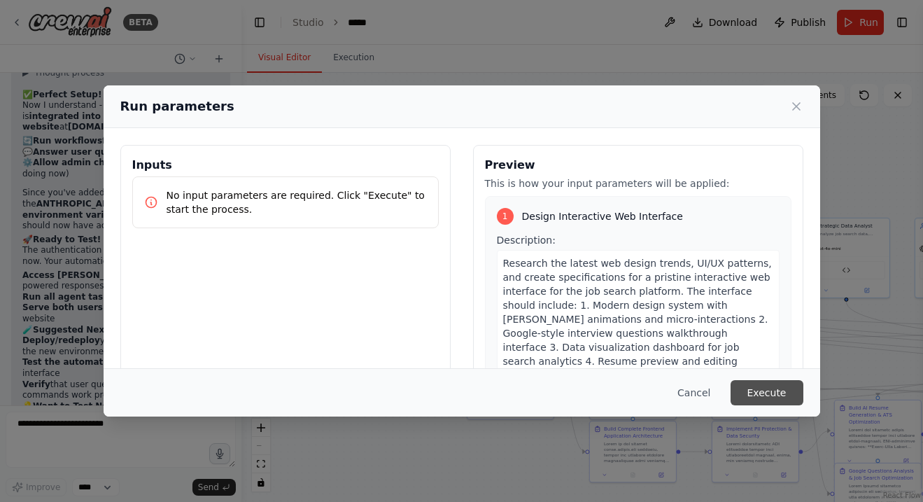
click at [779, 398] on button "Execute" at bounding box center [767, 392] width 73 height 25
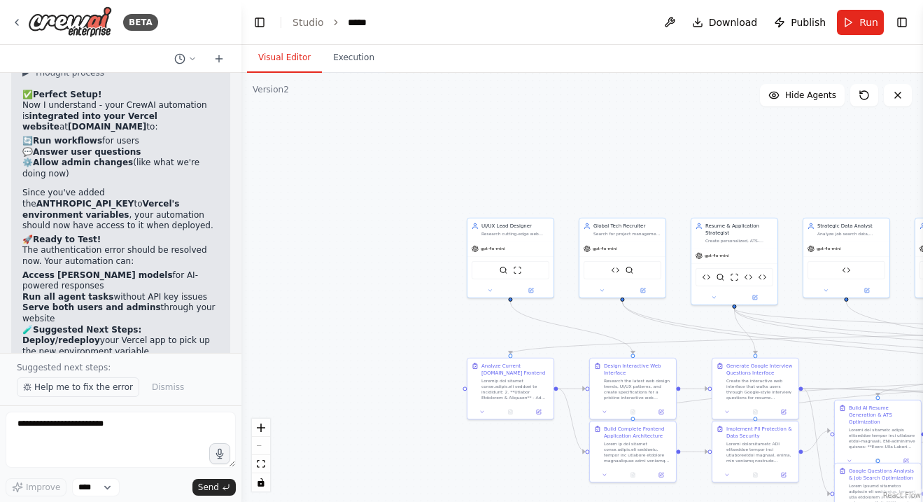
click at [111, 386] on span "Help me to fix the error" at bounding box center [83, 387] width 99 height 11
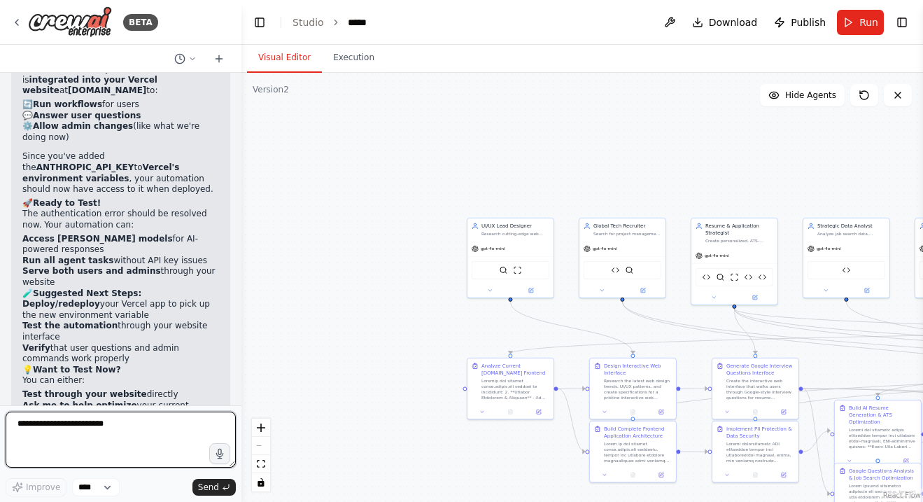
scroll to position [71629, 0]
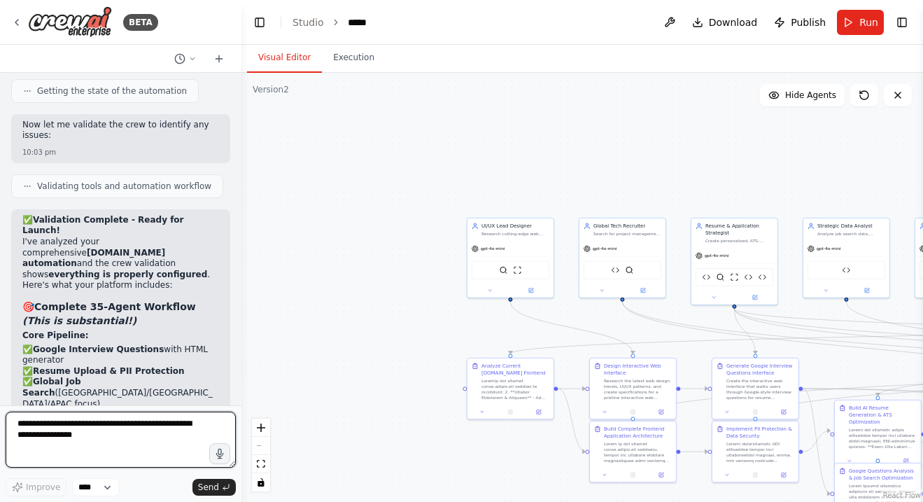
type textarea "*"
type textarea "**********"
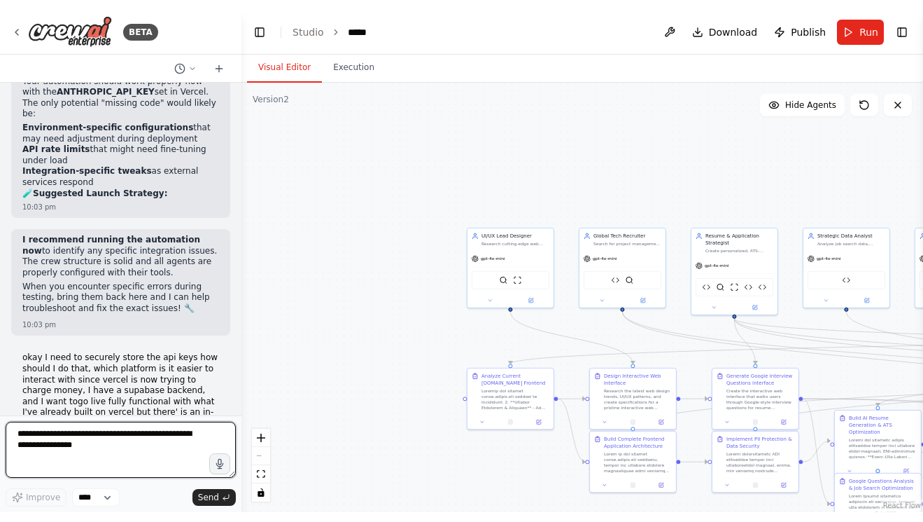
scroll to position [72168, 0]
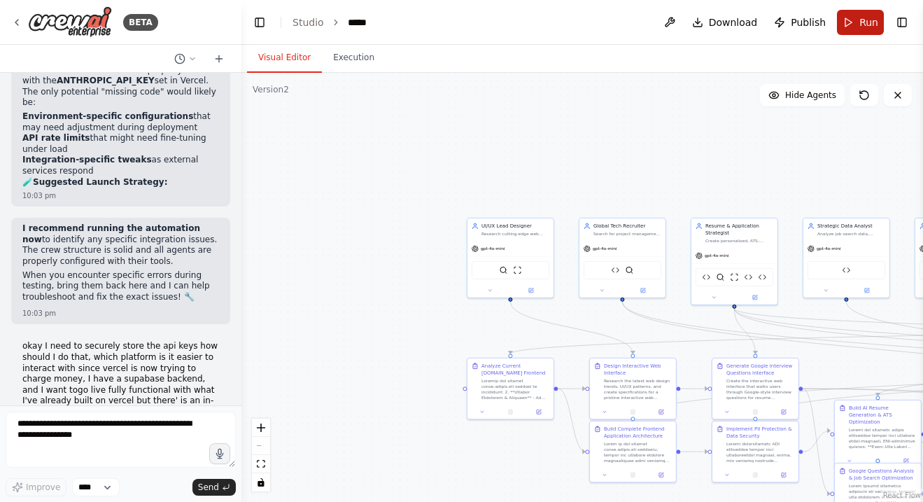
click at [858, 19] on button "Run" at bounding box center [860, 22] width 47 height 25
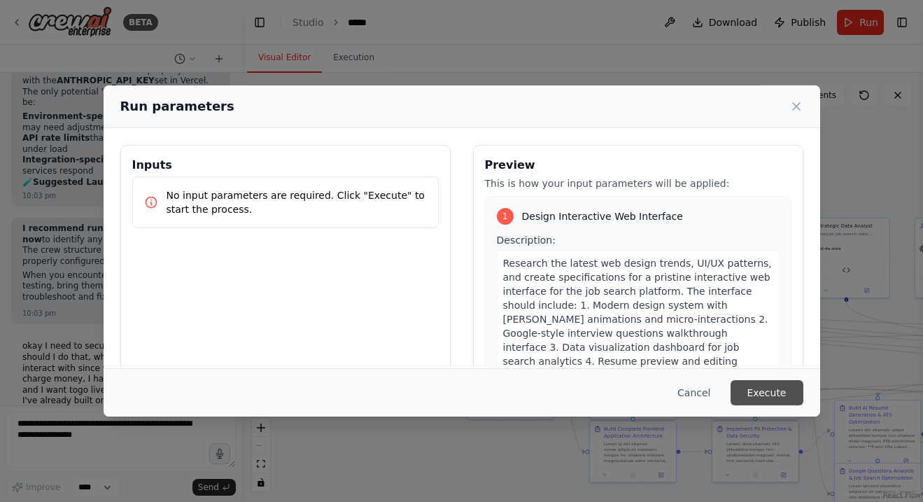
click at [772, 393] on button "Execute" at bounding box center [767, 392] width 73 height 25
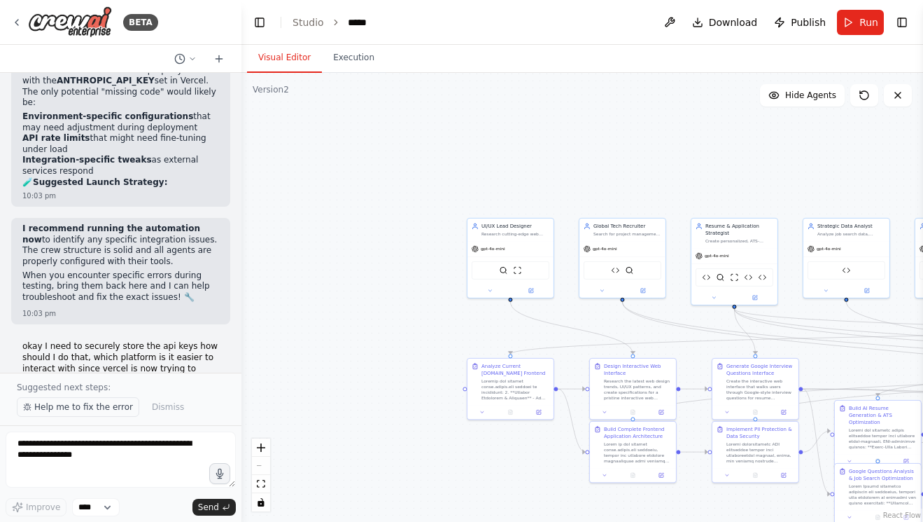
click at [86, 413] on button "Help me to fix the error" at bounding box center [78, 407] width 123 height 20
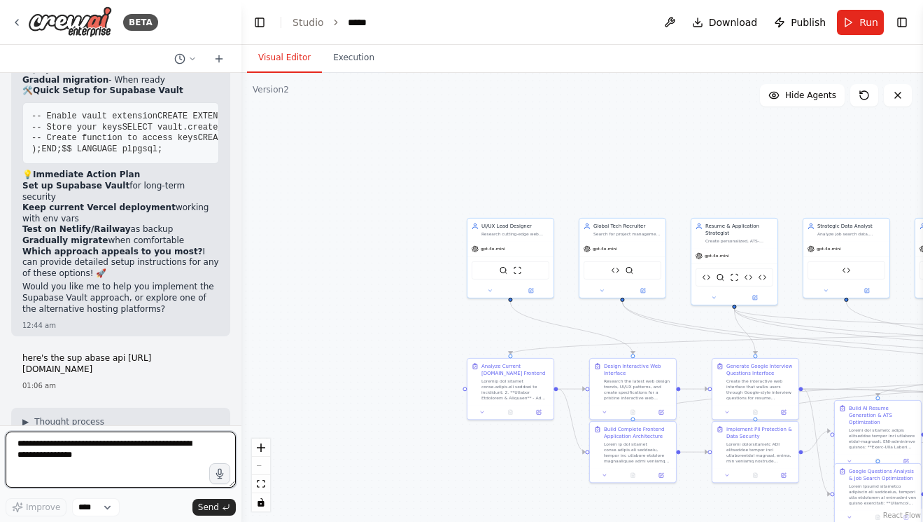
scroll to position [73286, 0]
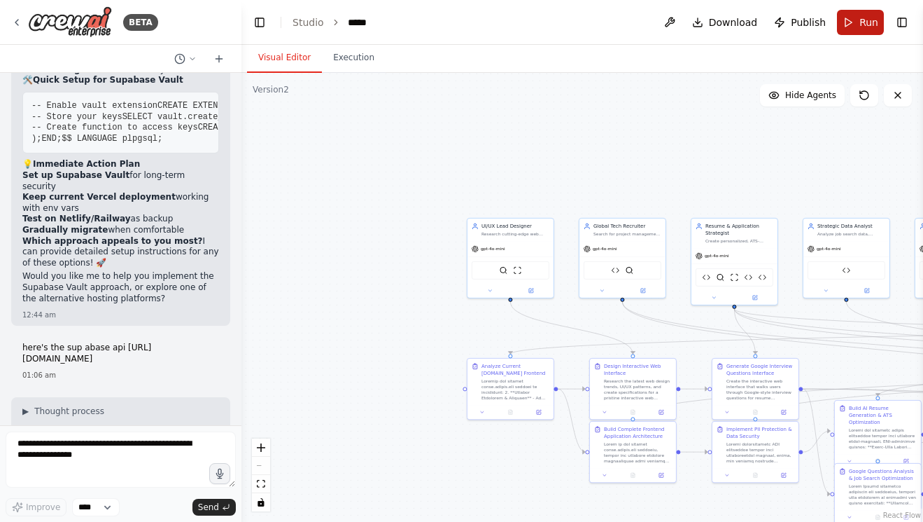
click at [865, 21] on span "Run" at bounding box center [869, 22] width 19 height 14
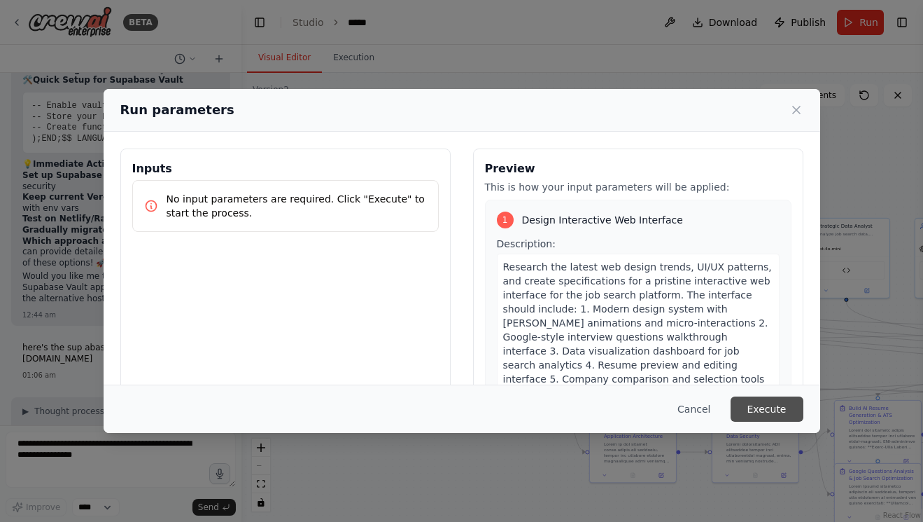
click at [758, 412] on button "Execute" at bounding box center [767, 408] width 73 height 25
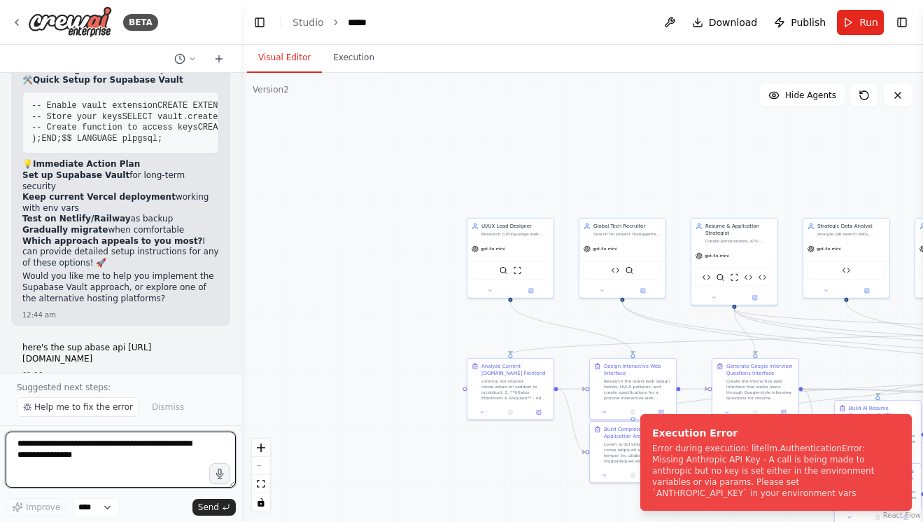
click at [133, 467] on textarea at bounding box center [121, 459] width 230 height 56
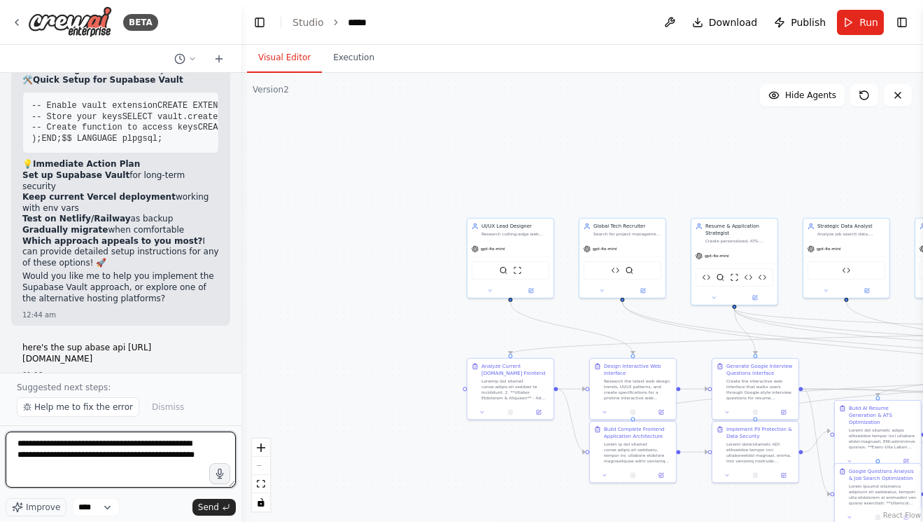
type textarea "**********"
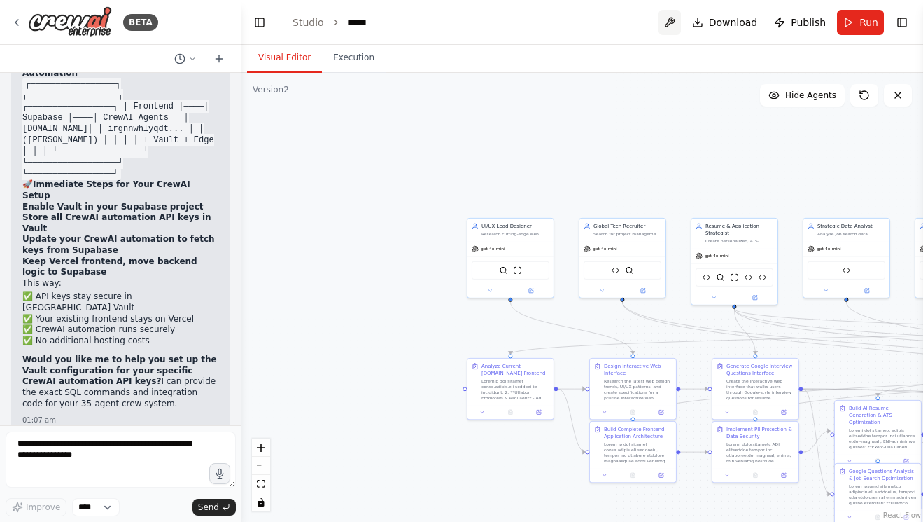
scroll to position [74019, 0]
